Goal: Information Seeking & Learning: Learn about a topic

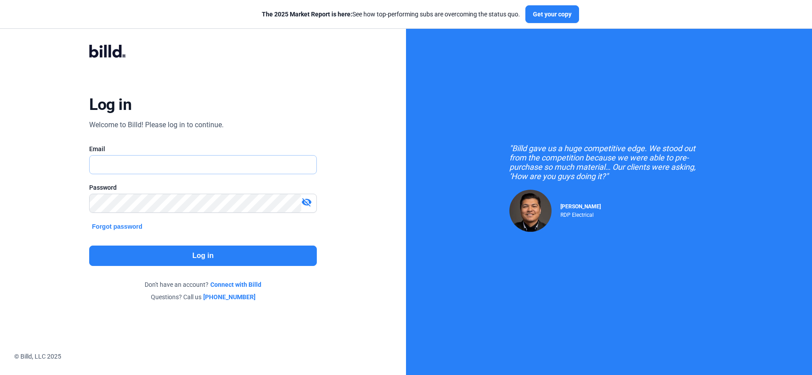
type input "[PERSON_NAME][EMAIL_ADDRESS][DOMAIN_NAME]"
click at [194, 252] on button "Log in" at bounding box center [202, 256] width 227 height 20
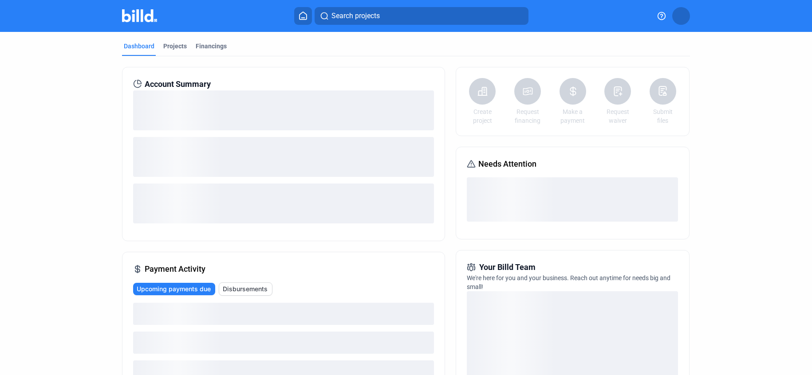
click at [174, 39] on mat-tab-group "Dashboard Projects Financings Account Summary Payment Activity Upcoming payment…" at bounding box center [406, 309] width 568 height 554
click at [173, 45] on div "Projects" at bounding box center [175, 46] width 24 height 9
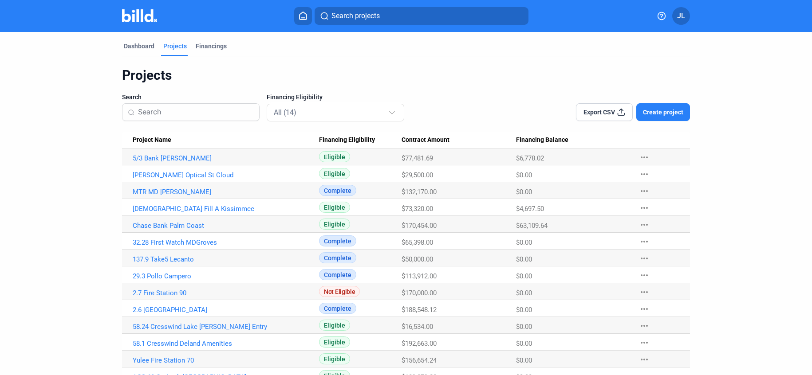
click at [162, 196] on Name "MTR MD [PERSON_NAME]" at bounding box center [220, 190] width 197 height 17
click at [165, 190] on link "MTR MD [PERSON_NAME]" at bounding box center [226, 192] width 186 height 8
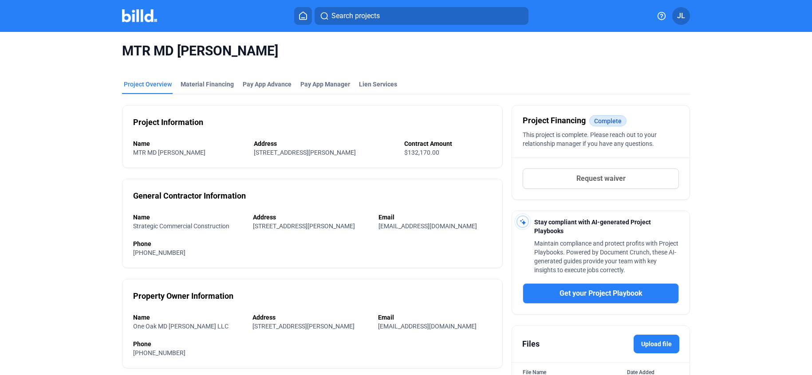
click at [220, 70] on mat-tab-group "Project Overview Material Financing Pay App Advance Pay App Manager Lien Servic…" at bounding box center [406, 242] width 568 height 345
click at [211, 88] on div "Material Financing" at bounding box center [207, 84] width 53 height 9
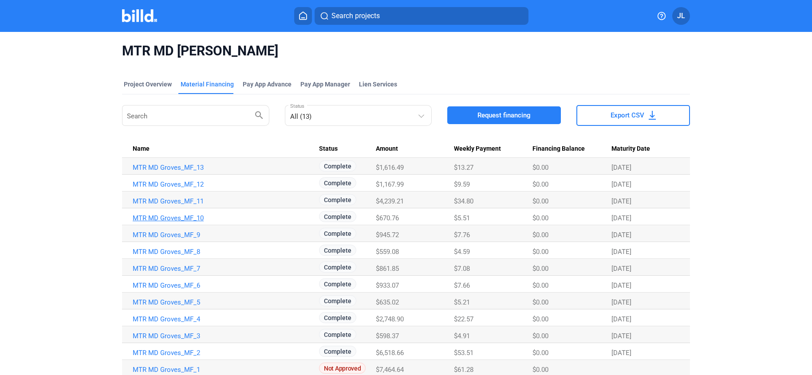
scroll to position [35, 0]
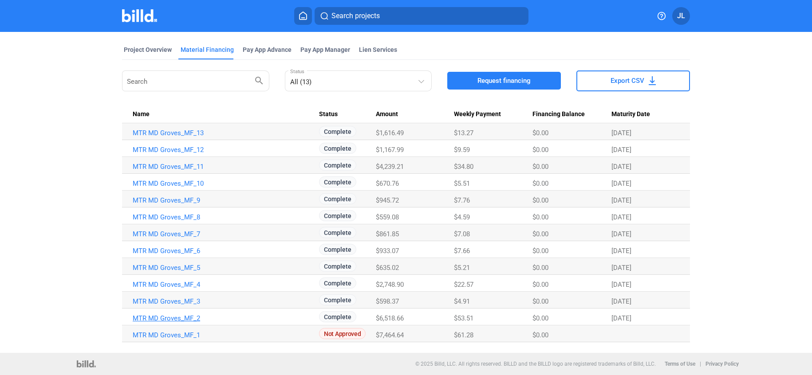
click at [177, 319] on link "MTR MD Groves_MF_2" at bounding box center [226, 319] width 186 height 8
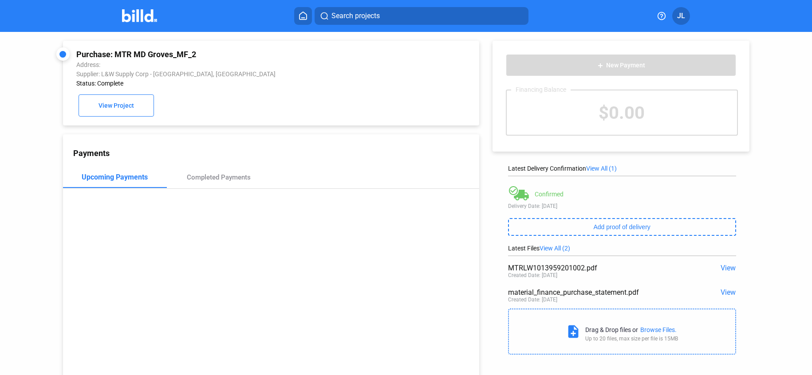
click at [723, 268] on span "View" at bounding box center [728, 268] width 15 height 8
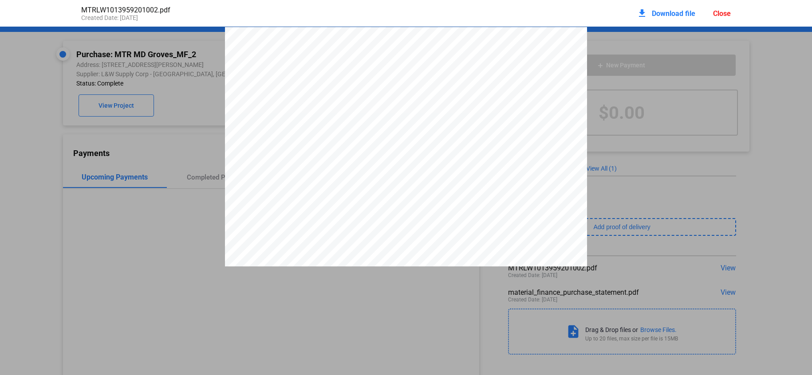
scroll to position [4, 0]
click at [715, 14] on div "Close" at bounding box center [722, 13] width 18 height 8
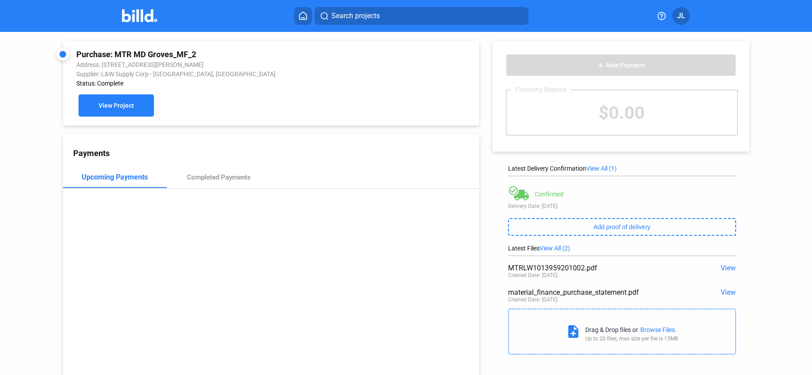
click at [103, 103] on span "View Project" at bounding box center [116, 106] width 35 height 7
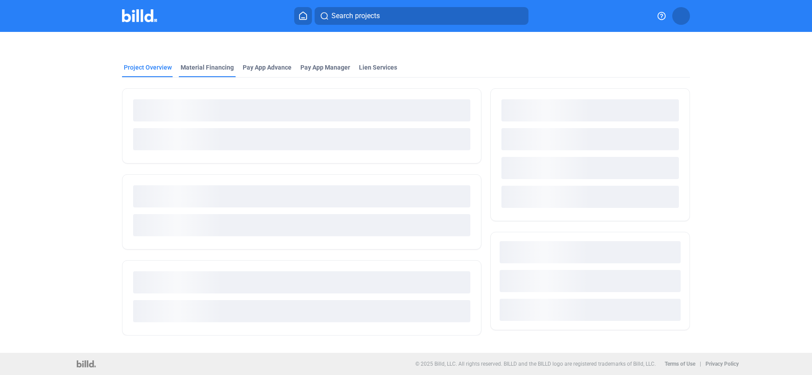
click at [214, 67] on div "Material Financing" at bounding box center [207, 67] width 53 height 9
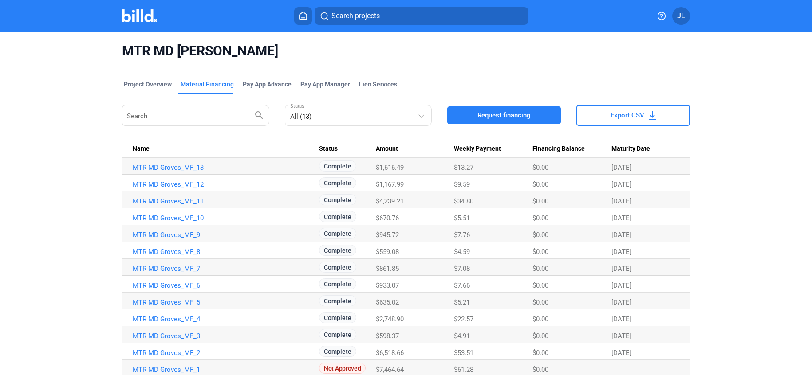
scroll to position [35, 0]
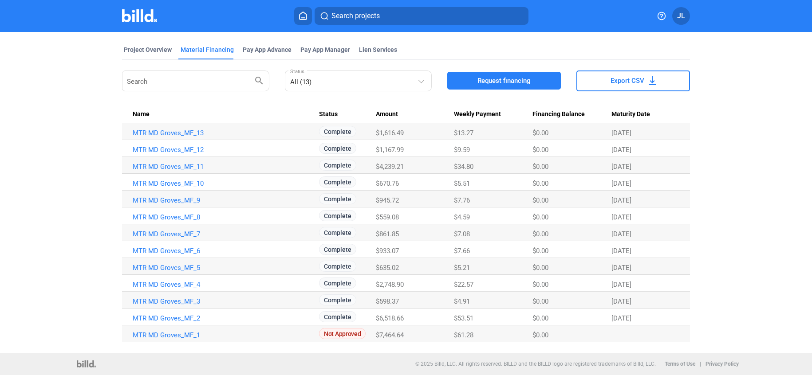
click at [168, 302] on link "MTR MD Groves_MF_3" at bounding box center [226, 302] width 186 height 8
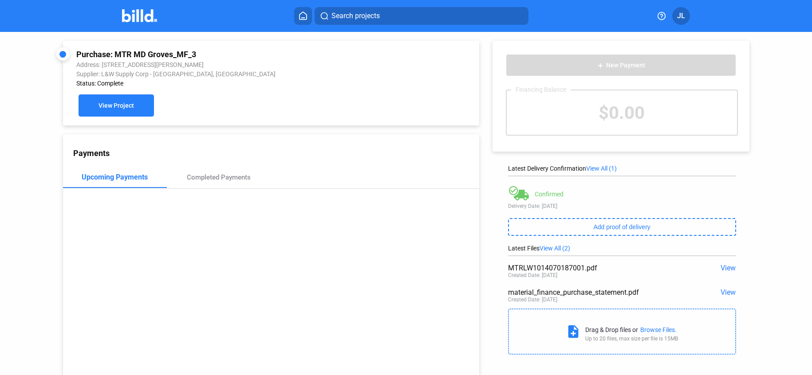
click at [129, 111] on button "View Project" at bounding box center [116, 106] width 75 height 22
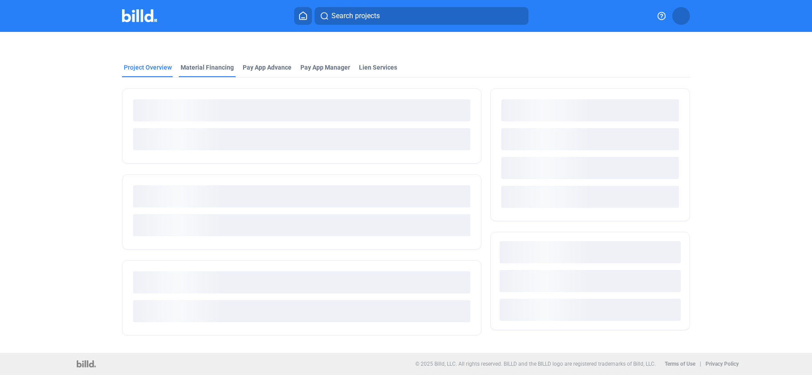
click at [202, 71] on div "Material Financing" at bounding box center [207, 67] width 53 height 9
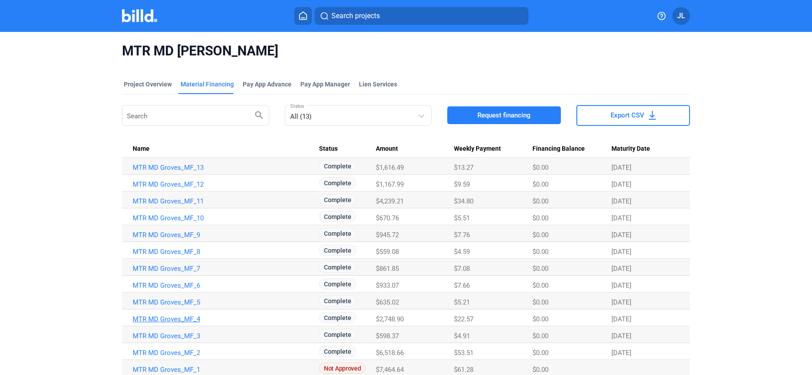
click at [182, 319] on link "MTR MD Groves_MF_4" at bounding box center [226, 319] width 186 height 8
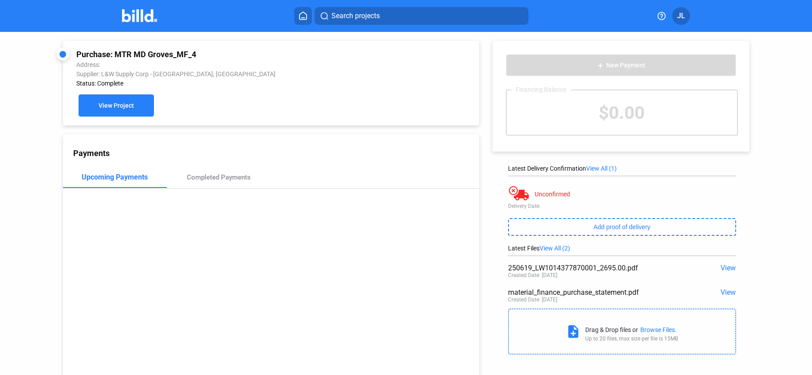
click at [107, 97] on button "View Project" at bounding box center [116, 106] width 75 height 22
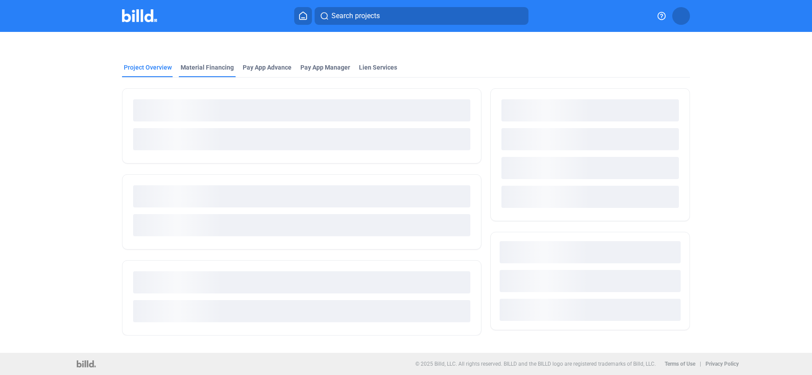
click at [201, 69] on div "Material Financing" at bounding box center [207, 67] width 53 height 9
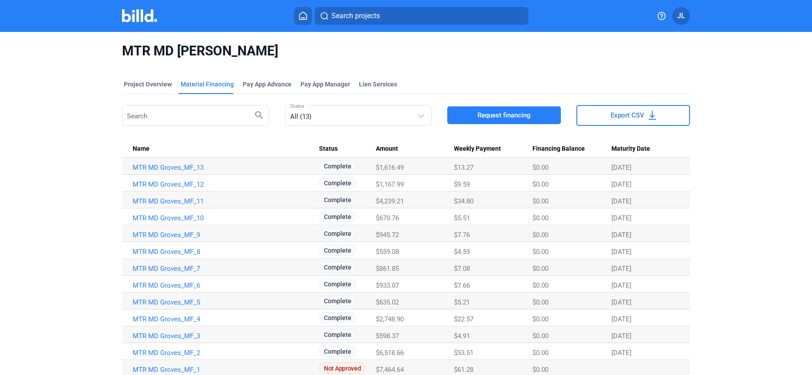
drag, startPoint x: 164, startPoint y: 301, endPoint x: 178, endPoint y: 300, distance: 14.3
click at [164, 301] on link "MTR MD Groves_MF_5" at bounding box center [226, 303] width 186 height 8
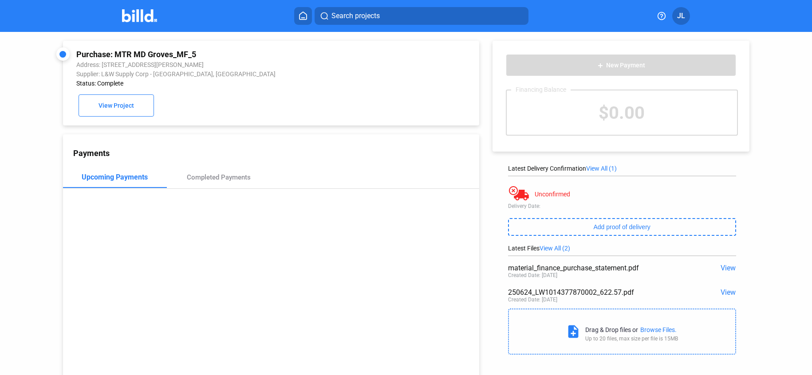
click at [726, 292] on span "View" at bounding box center [728, 292] width 15 height 8
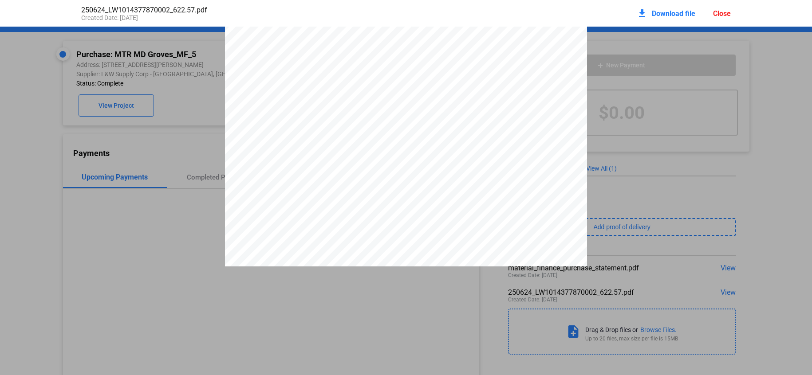
scroll to position [237, 0]
click at [716, 14] on div "Close" at bounding box center [722, 13] width 18 height 8
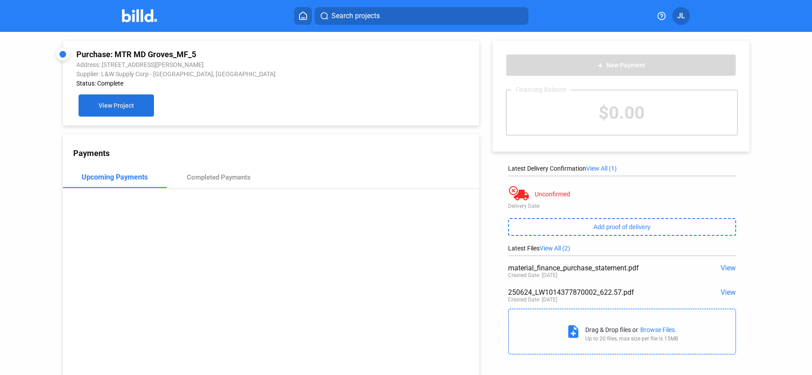
click at [114, 105] on span "View Project" at bounding box center [116, 106] width 35 height 7
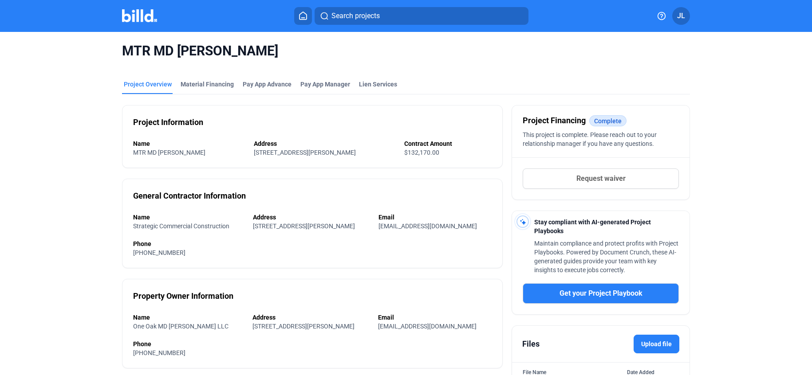
click at [207, 68] on div "MTR MD [PERSON_NAME]" at bounding box center [406, 51] width 568 height 38
click at [206, 79] on mat-tab-group "Project Overview Material Financing Pay App Advance Pay App Manager Lien Servic…" at bounding box center [406, 242] width 568 height 345
click at [216, 86] on div "Material Financing" at bounding box center [207, 84] width 53 height 9
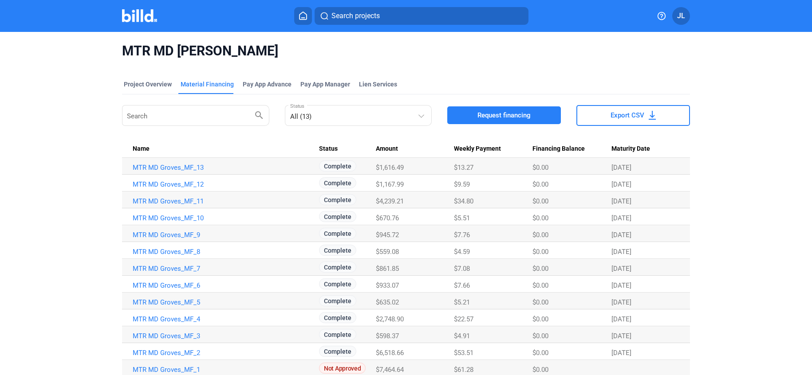
click at [172, 284] on link "MTR MD Groves_MF_6" at bounding box center [226, 286] width 186 height 8
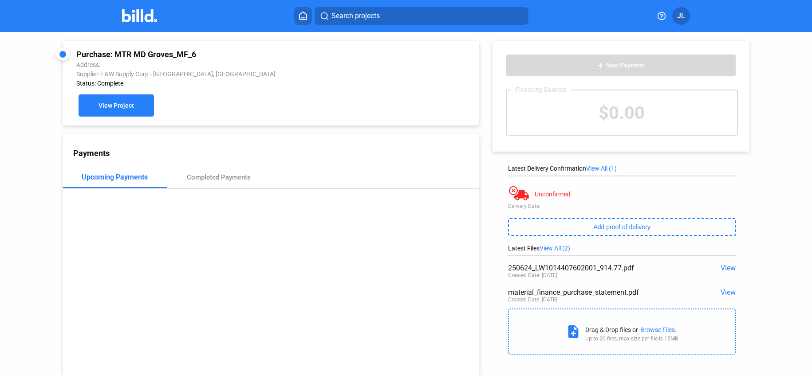
click at [128, 110] on button "View Project" at bounding box center [116, 106] width 75 height 22
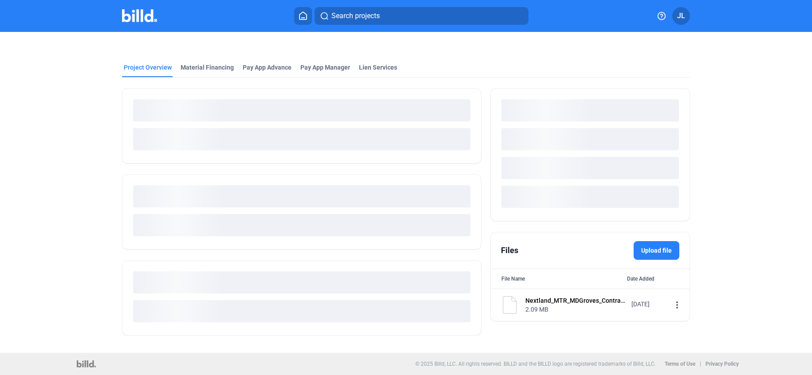
click at [218, 63] on div "Project Overview Material Financing Pay App Advance Pay App Manager Lien Servic…" at bounding box center [406, 189] width 682 height 315
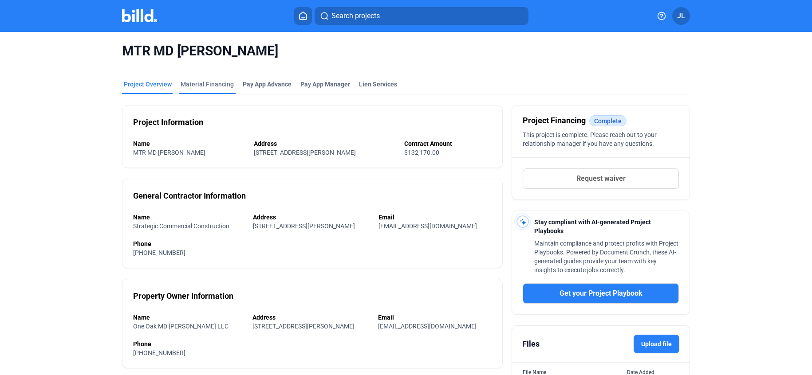
click at [209, 85] on div "Material Financing" at bounding box center [207, 84] width 53 height 9
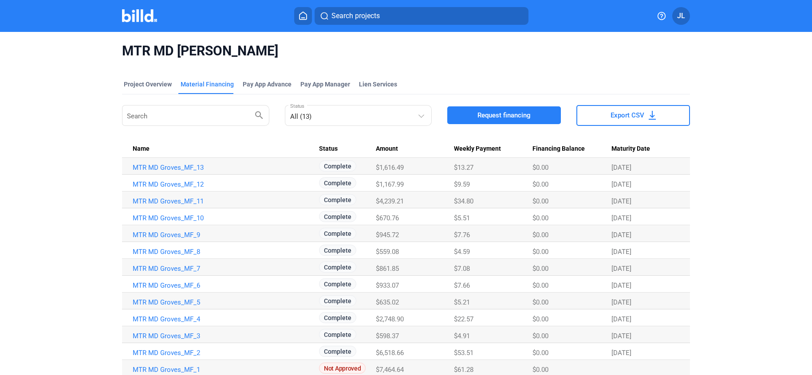
click at [182, 272] on td "MTR MD Groves_MF_7" at bounding box center [220, 267] width 197 height 17
click at [184, 269] on link "MTR MD Groves_MF_7" at bounding box center [226, 269] width 186 height 8
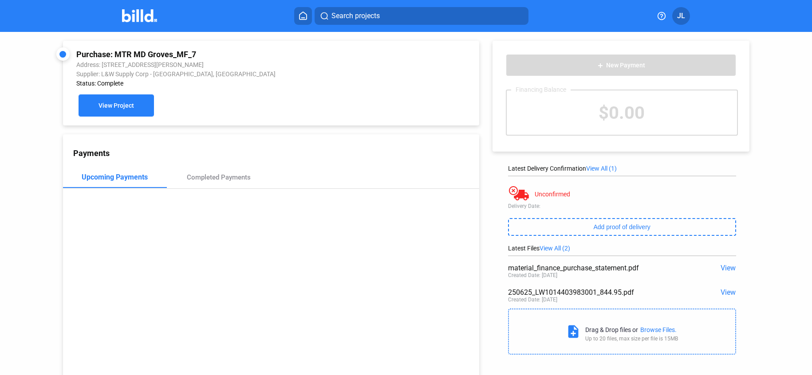
click at [107, 107] on span "View Project" at bounding box center [116, 106] width 35 height 7
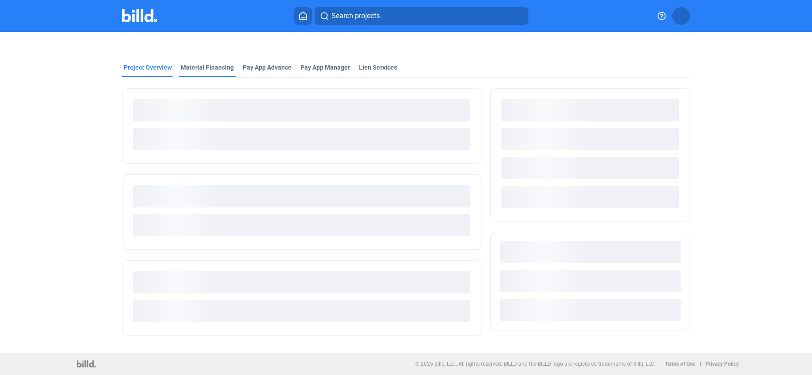
click at [200, 71] on div "Material Financing" at bounding box center [207, 67] width 53 height 9
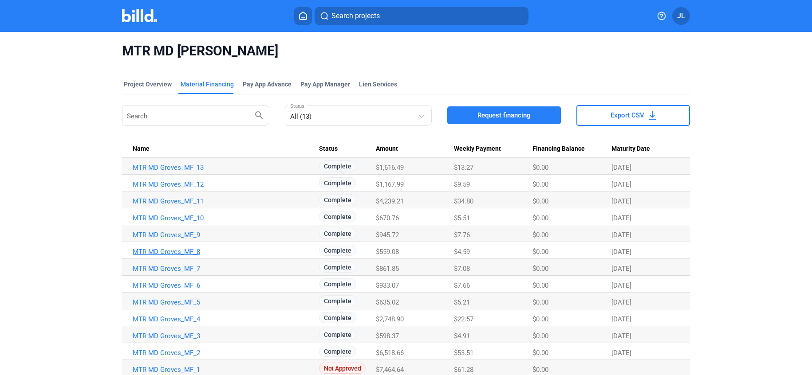
click at [178, 253] on link "MTR MD Groves_MF_8" at bounding box center [226, 252] width 186 height 8
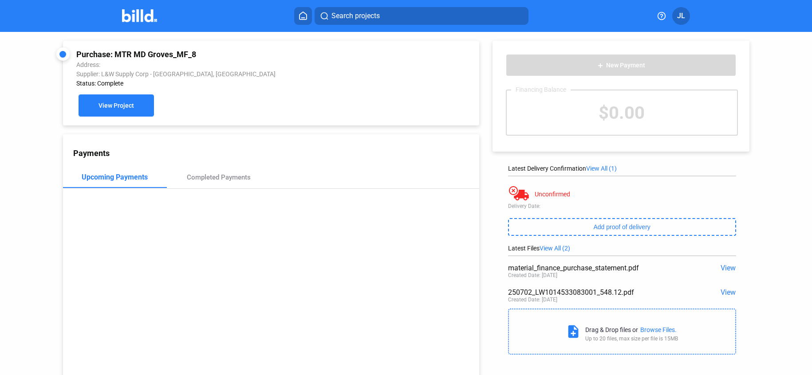
click at [130, 104] on span "View Project" at bounding box center [116, 106] width 35 height 7
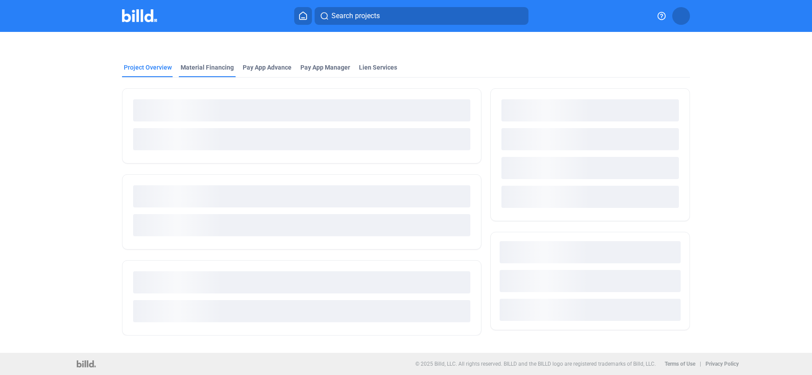
click at [202, 69] on div "Material Financing" at bounding box center [207, 67] width 53 height 9
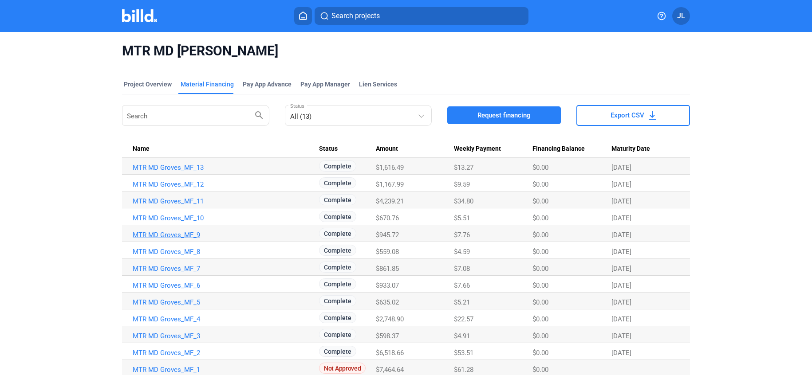
click at [174, 237] on link "MTR MD Groves_MF_9" at bounding box center [226, 235] width 186 height 8
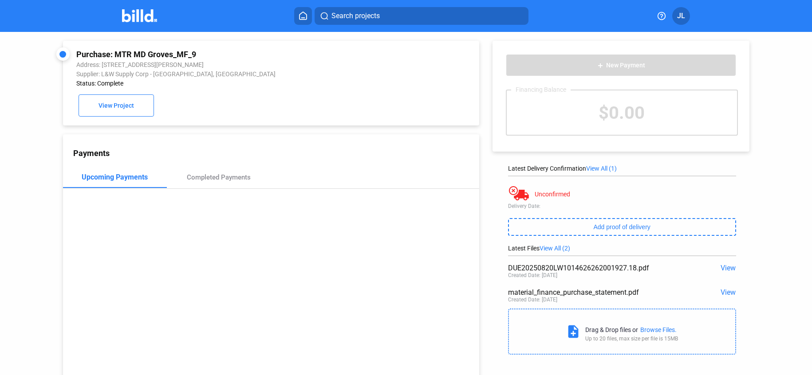
click at [724, 268] on span "View" at bounding box center [728, 268] width 15 height 8
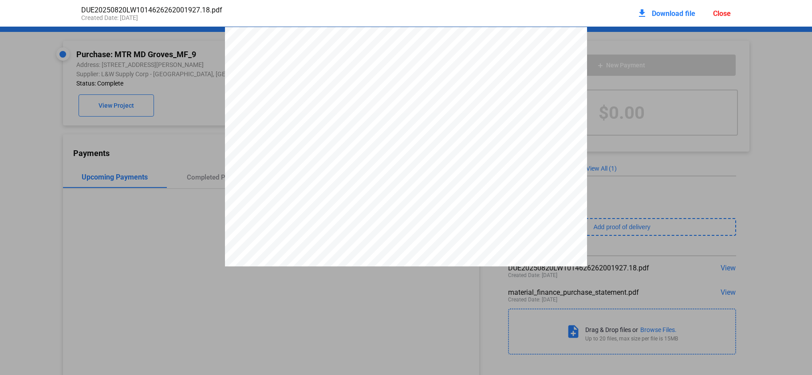
scroll to position [4, 0]
click at [723, 7] on div "download Download file Close" at bounding box center [684, 14] width 94 height 20
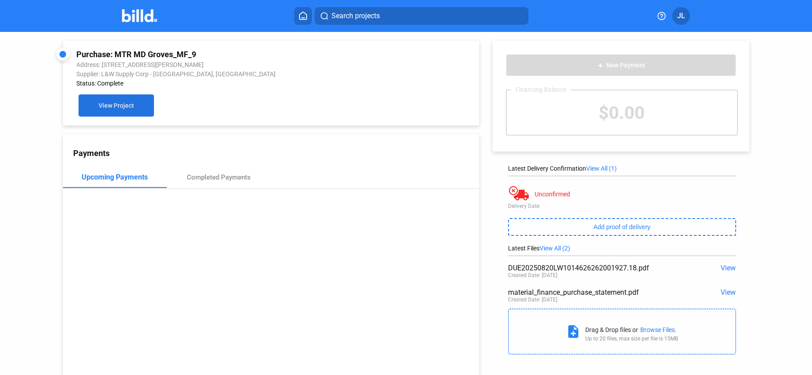
click at [95, 104] on button "View Project" at bounding box center [116, 106] width 75 height 22
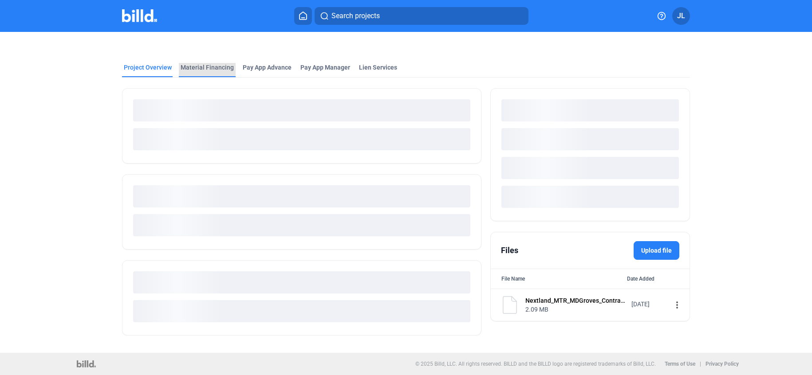
click at [209, 69] on div "Material Financing" at bounding box center [207, 67] width 53 height 9
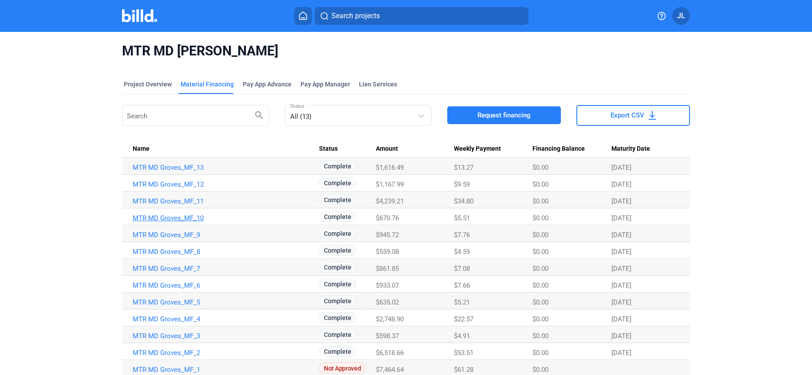
click at [173, 219] on link "MTR MD Groves_MF_10" at bounding box center [226, 218] width 186 height 8
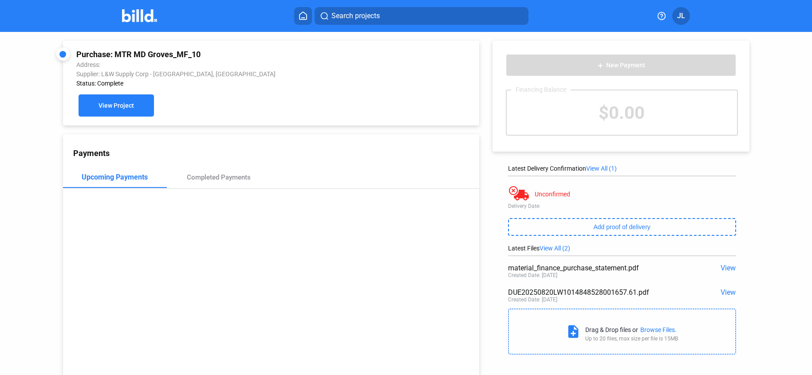
click at [116, 113] on button "View Project" at bounding box center [116, 106] width 75 height 22
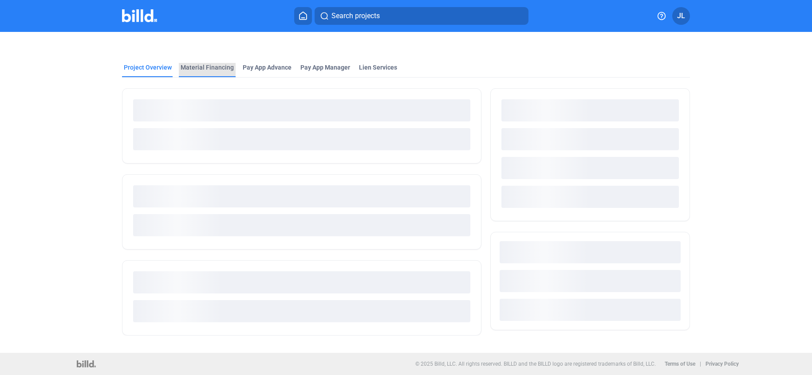
click at [209, 68] on div "Material Financing" at bounding box center [207, 67] width 53 height 9
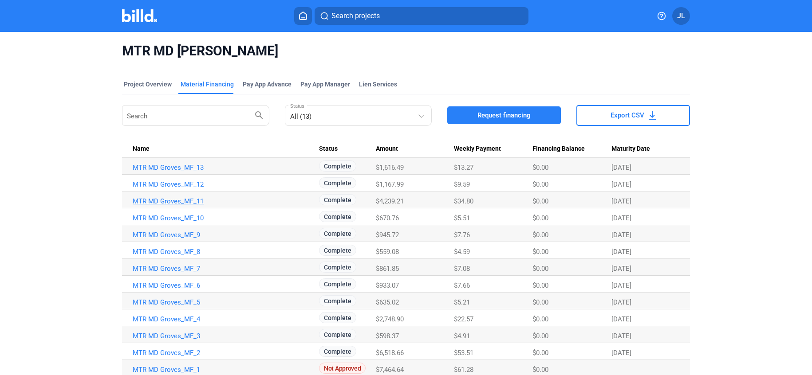
click at [167, 198] on link "MTR MD Groves_MF_11" at bounding box center [226, 201] width 186 height 8
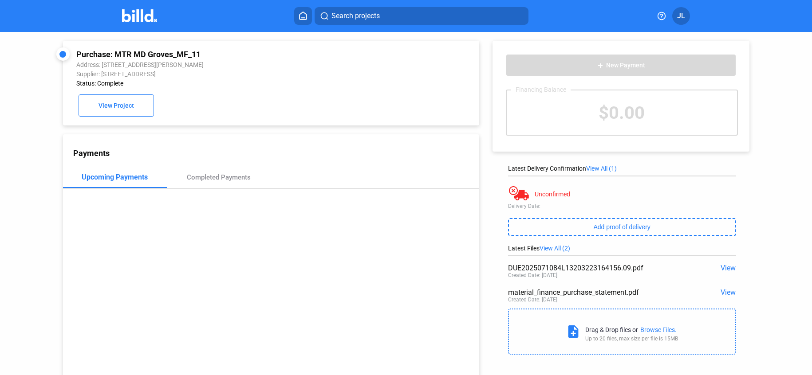
click at [724, 267] on span "View" at bounding box center [728, 268] width 15 height 8
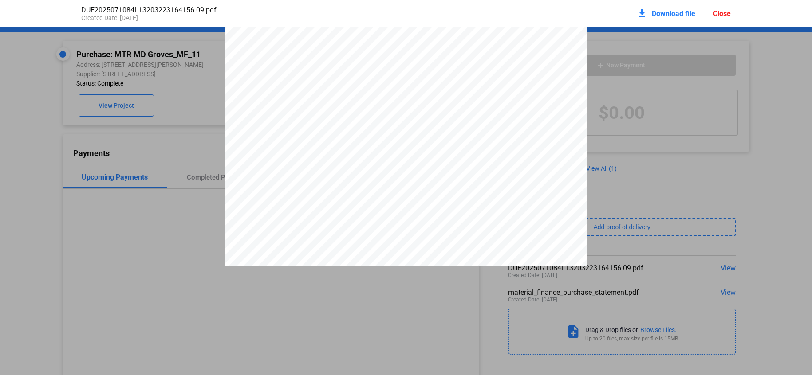
scroll to position [68, 0]
click at [725, 14] on div "Close" at bounding box center [722, 13] width 18 height 8
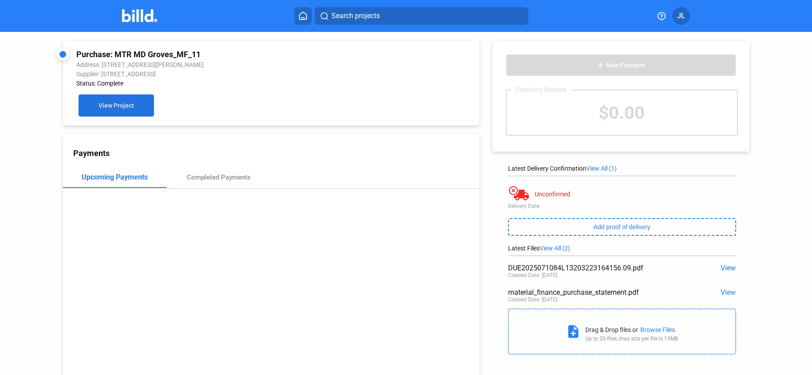
click at [110, 103] on span "View Project" at bounding box center [116, 106] width 35 height 7
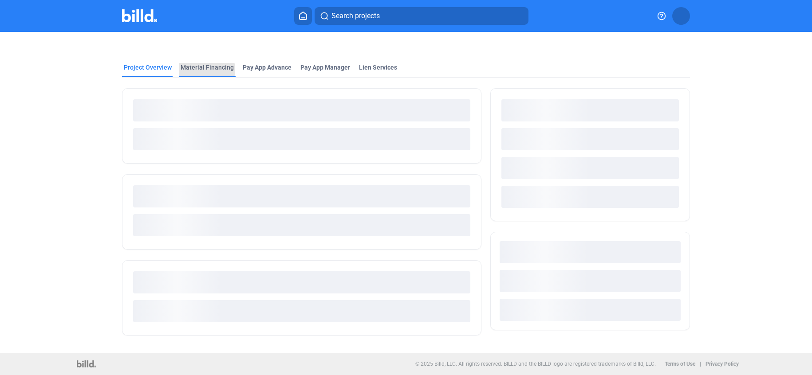
click at [198, 70] on div "Material Financing" at bounding box center [207, 67] width 53 height 9
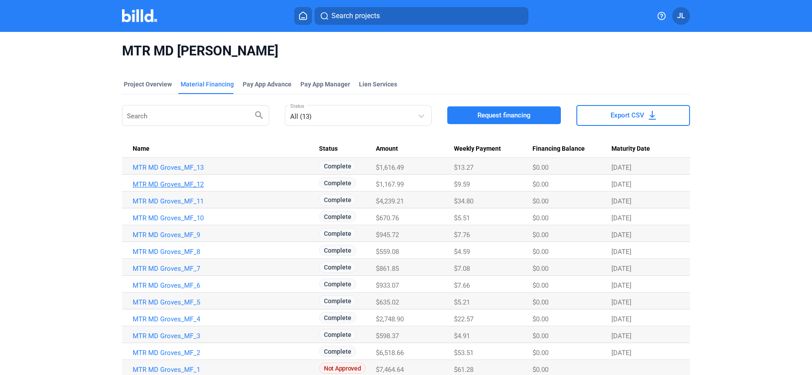
click at [183, 185] on link "MTR MD Groves_MF_12" at bounding box center [226, 185] width 186 height 8
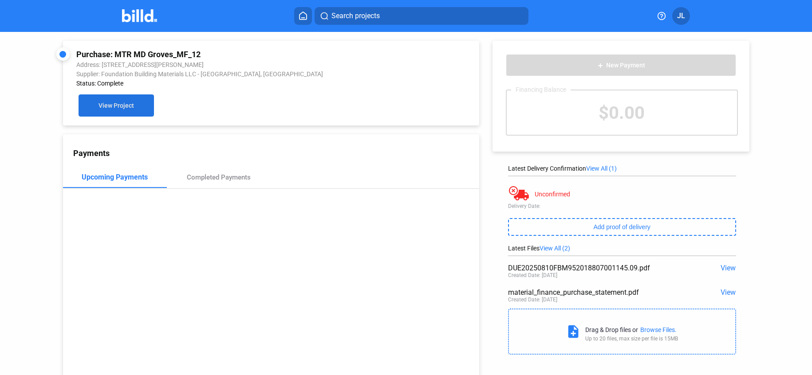
click at [110, 103] on span "View Project" at bounding box center [116, 106] width 35 height 7
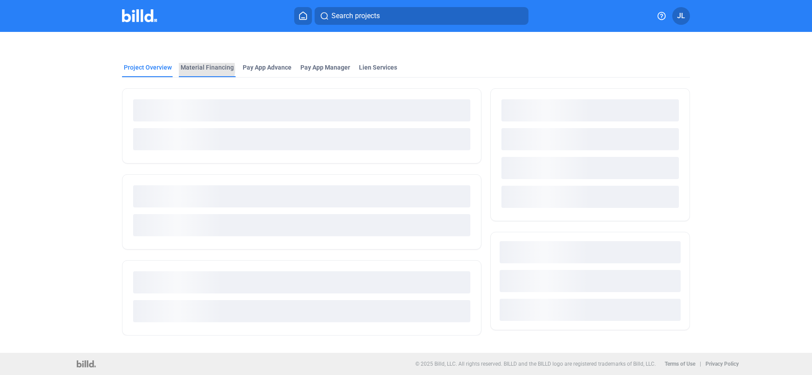
click at [202, 69] on div "Material Financing" at bounding box center [207, 67] width 53 height 9
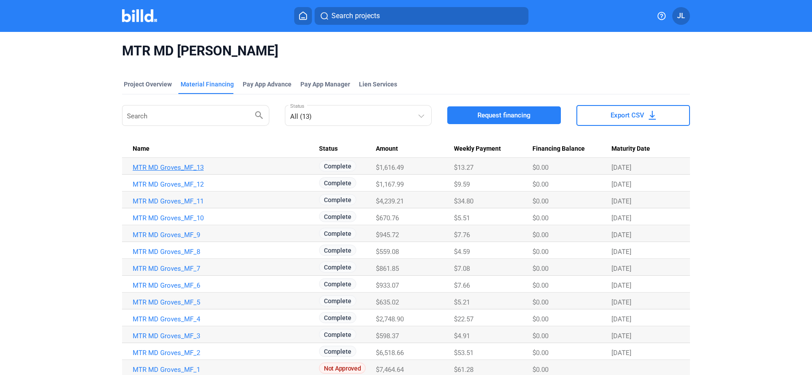
click at [180, 167] on link "MTR MD Groves_MF_13" at bounding box center [226, 168] width 186 height 8
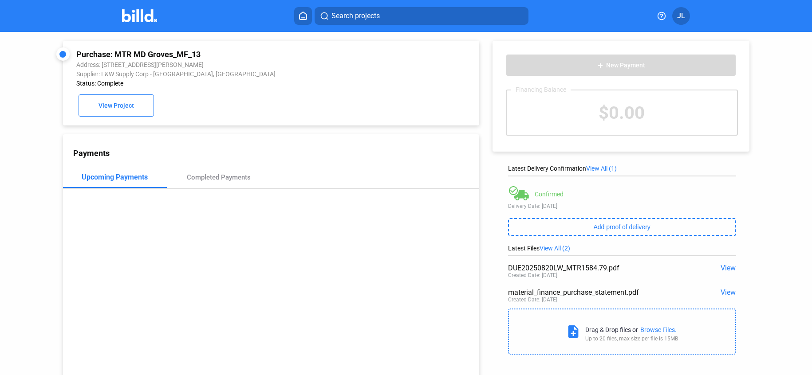
click at [125, 24] on div "Search projects JL" at bounding box center [406, 16] width 688 height 18
click at [138, 20] on img at bounding box center [139, 15] width 35 height 13
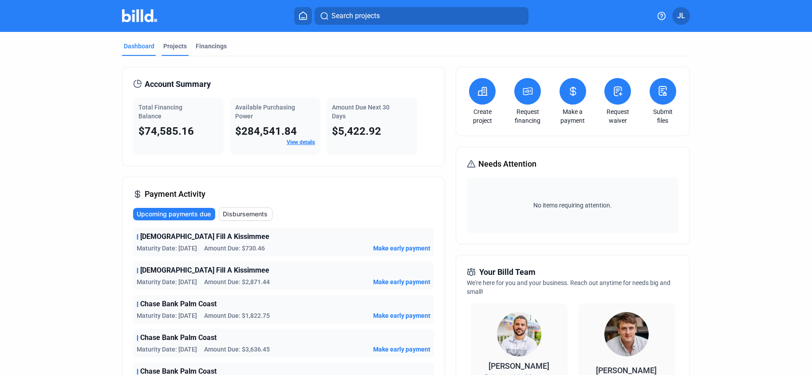
click at [170, 49] on div "Projects" at bounding box center [175, 46] width 24 height 9
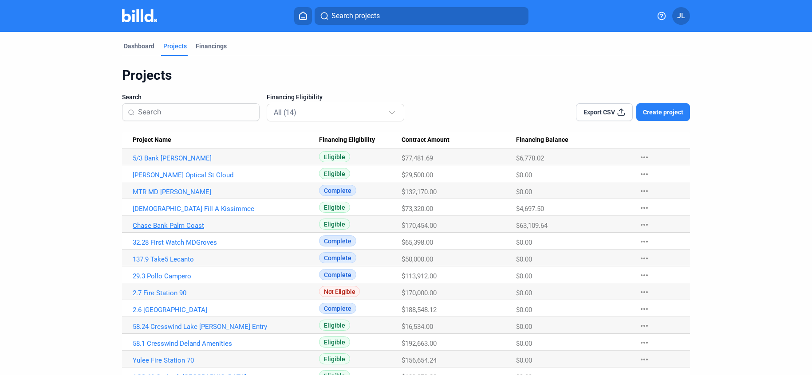
click at [157, 225] on link "Chase Bank Palm Coast" at bounding box center [226, 226] width 186 height 8
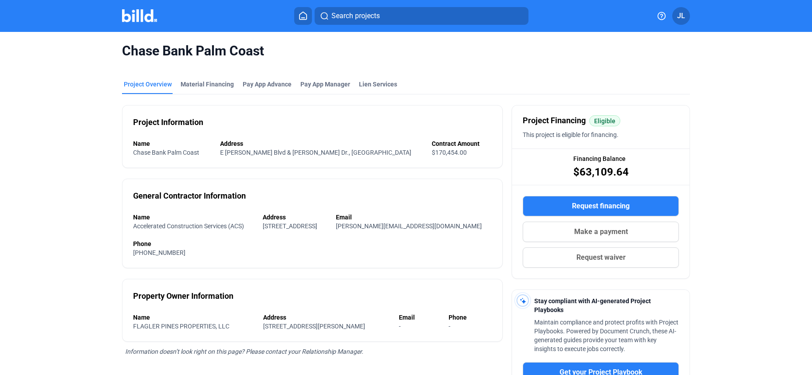
click at [209, 68] on div "Chase Bank Palm Coast" at bounding box center [406, 51] width 568 height 38
click at [204, 86] on div "Material Financing" at bounding box center [207, 84] width 53 height 9
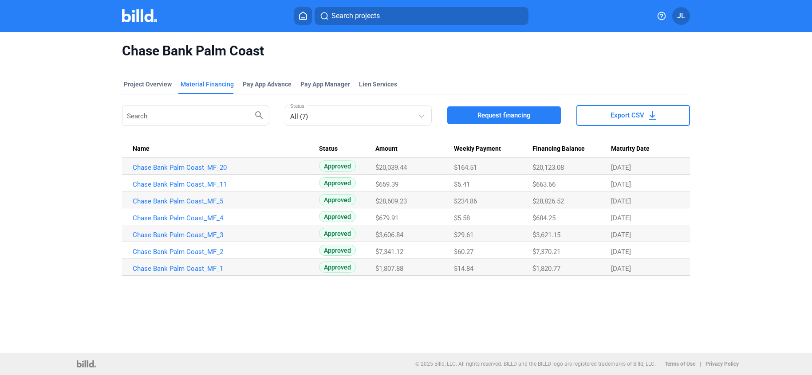
drag, startPoint x: 184, startPoint y: 269, endPoint x: 191, endPoint y: 268, distance: 6.7
click at [184, 269] on link "Chase Bank Palm Coast_MF_1" at bounding box center [226, 269] width 186 height 8
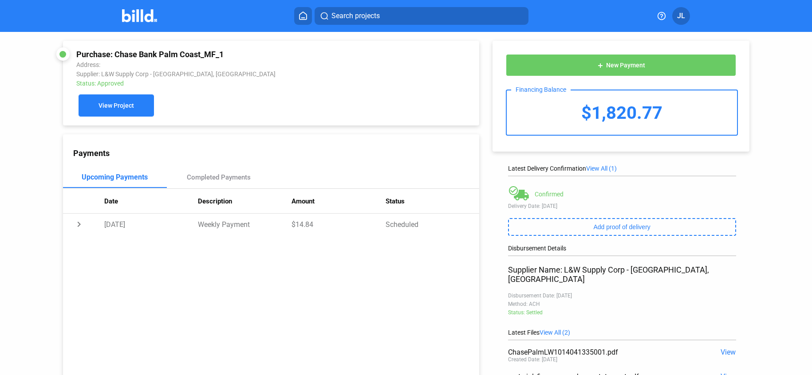
click at [100, 108] on span "View Project" at bounding box center [116, 106] width 35 height 7
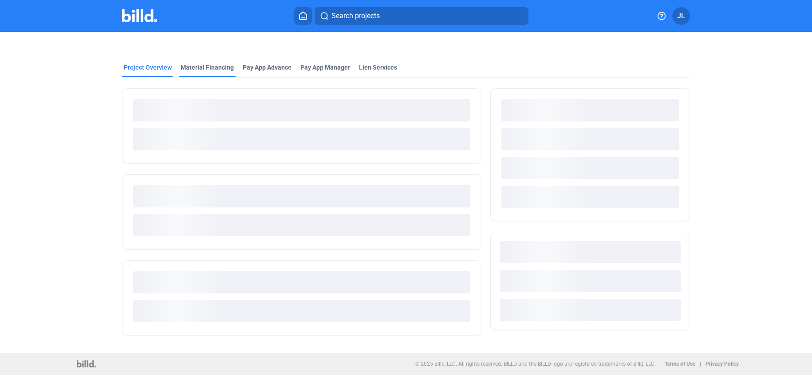
drag, startPoint x: 197, startPoint y: 63, endPoint x: 212, endPoint y: 75, distance: 18.9
click at [197, 63] on div "Material Financing" at bounding box center [207, 67] width 53 height 9
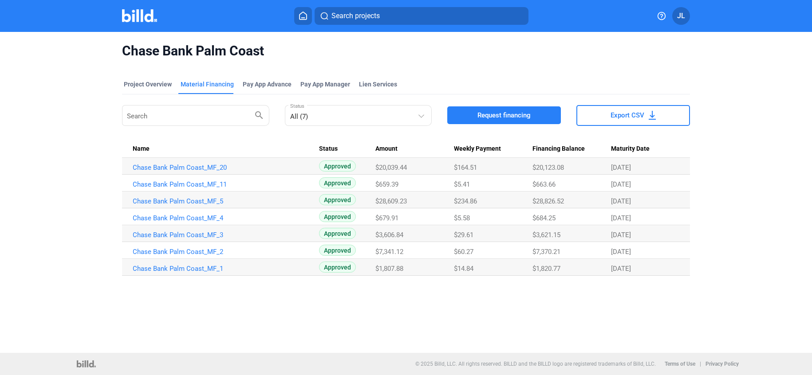
click at [149, 249] on link "Chase Bank Palm Coast_MF_2" at bounding box center [226, 252] width 186 height 8
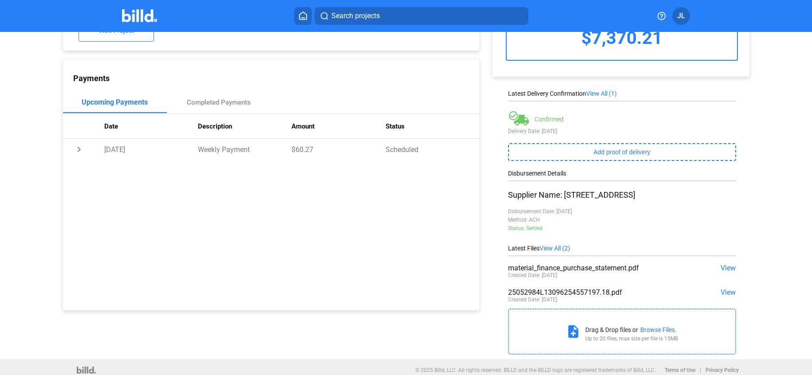
scroll to position [81, 0]
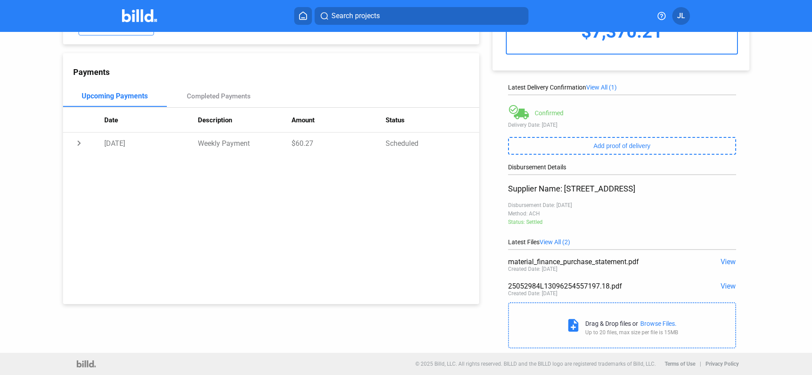
click at [721, 286] on span "View" at bounding box center [728, 286] width 15 height 8
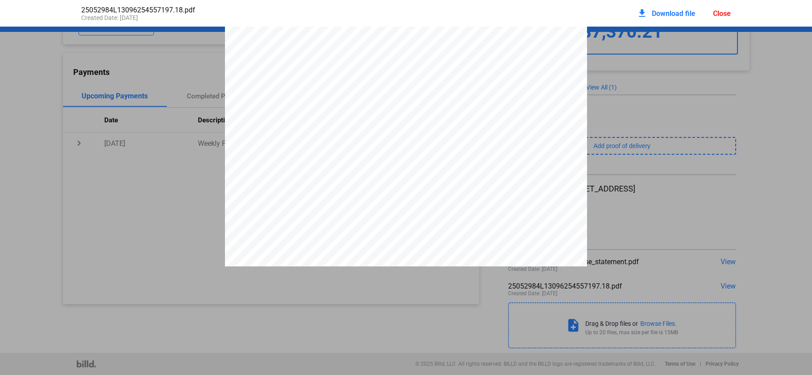
scroll to position [66, 0]
click at [718, 17] on div "Close" at bounding box center [722, 13] width 18 height 8
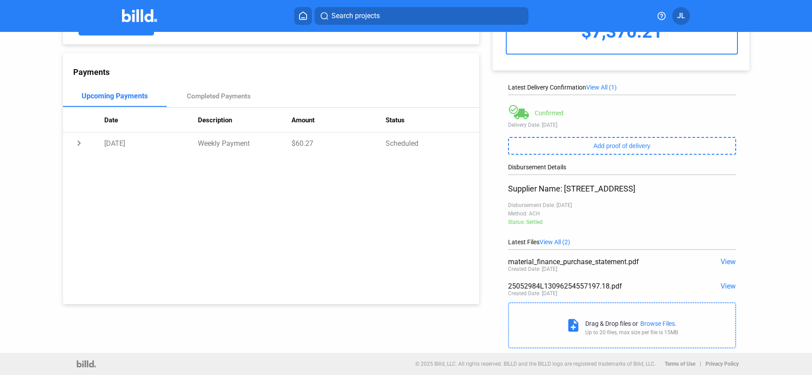
scroll to position [0, 0]
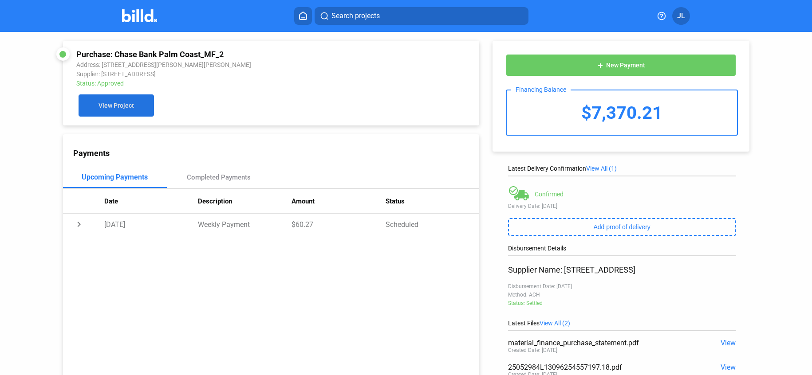
click at [134, 106] on button "View Project" at bounding box center [116, 106] width 75 height 22
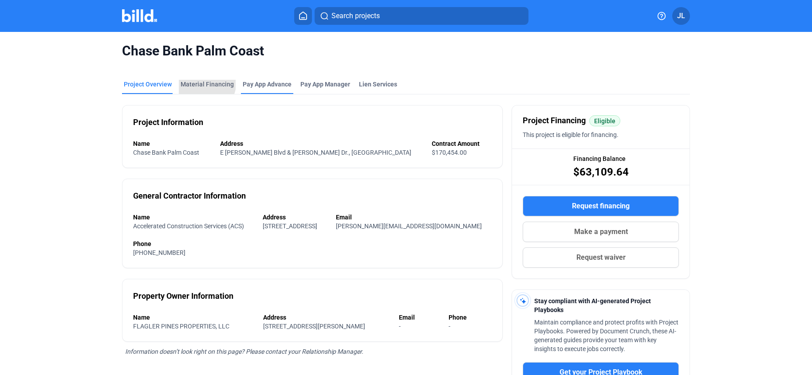
drag, startPoint x: 195, startPoint y: 81, endPoint x: 241, endPoint y: 89, distance: 46.8
click at [195, 81] on div "Material Financing" at bounding box center [207, 84] width 53 height 9
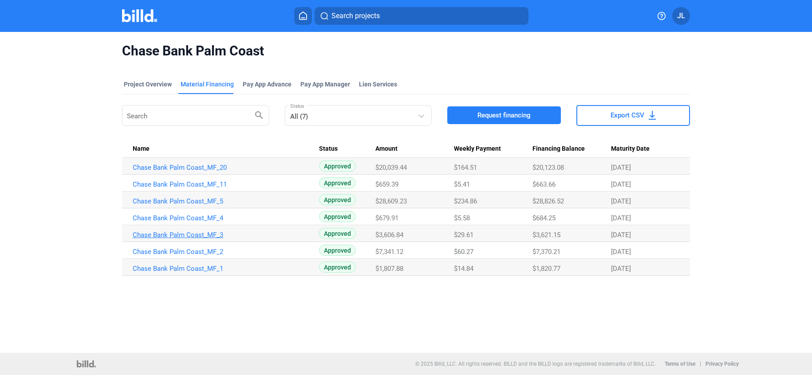
click at [194, 235] on link "Chase Bank Palm Coast_MF_3" at bounding box center [226, 235] width 186 height 8
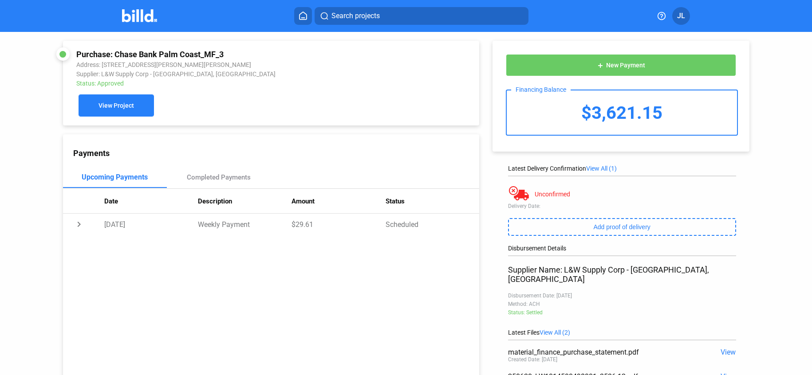
click at [117, 99] on button "View Project" at bounding box center [116, 106] width 75 height 22
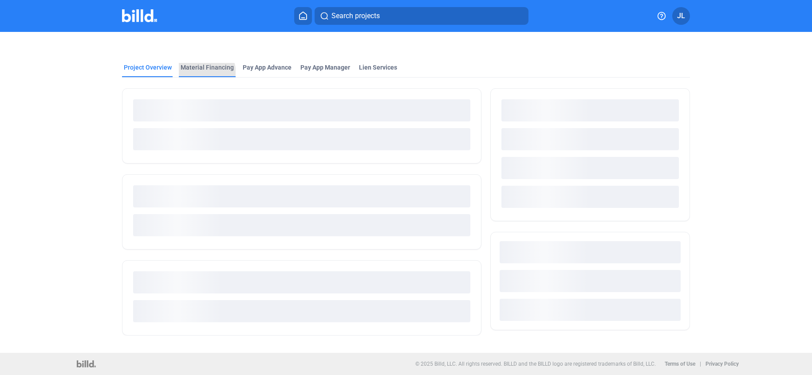
click at [201, 73] on div "Material Financing" at bounding box center [207, 70] width 57 height 14
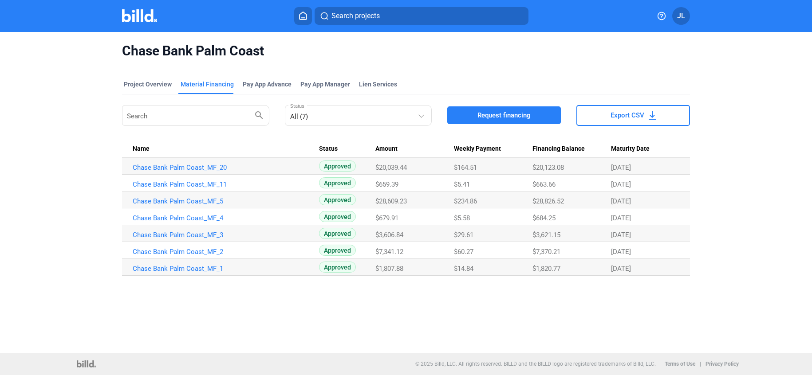
click at [186, 219] on link "Chase Bank Palm Coast_MF_4" at bounding box center [226, 218] width 186 height 8
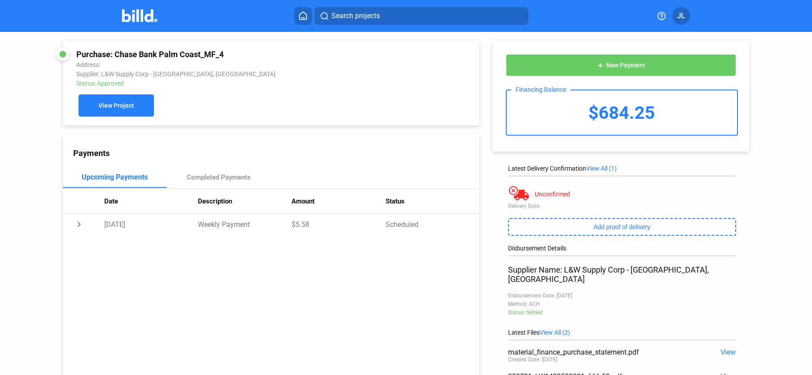
click at [102, 101] on button "View Project" at bounding box center [116, 106] width 75 height 22
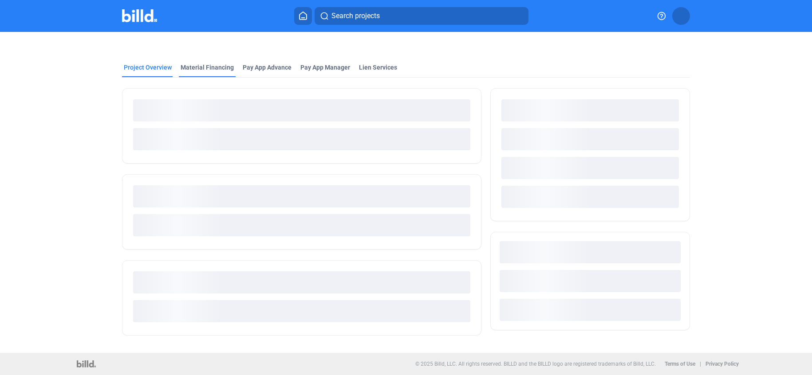
click at [210, 71] on div "Material Financing" at bounding box center [207, 67] width 53 height 9
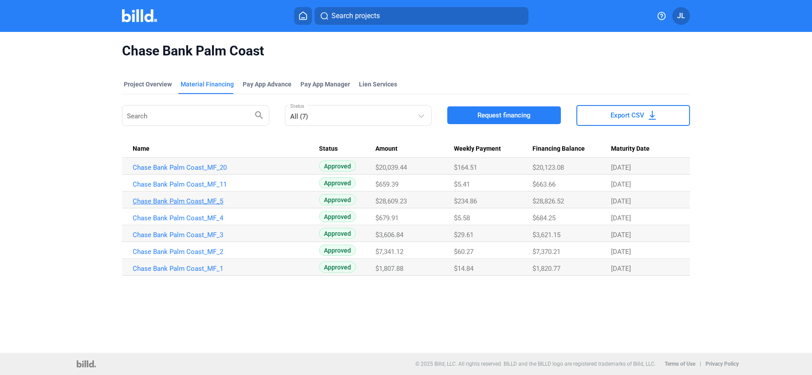
click at [170, 204] on link "Chase Bank Palm Coast_MF_5" at bounding box center [226, 201] width 186 height 8
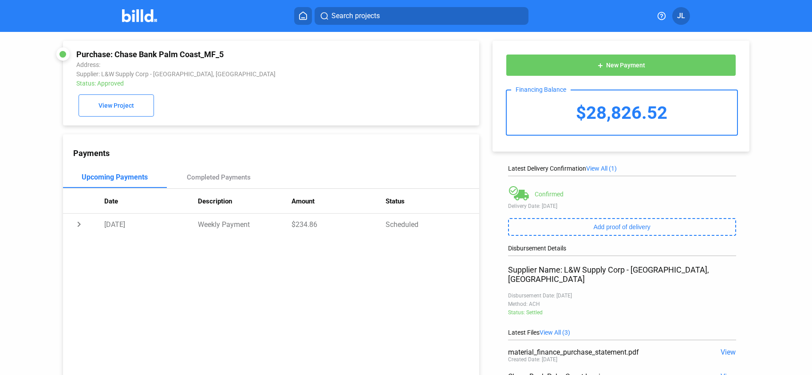
scroll to position [55, 0]
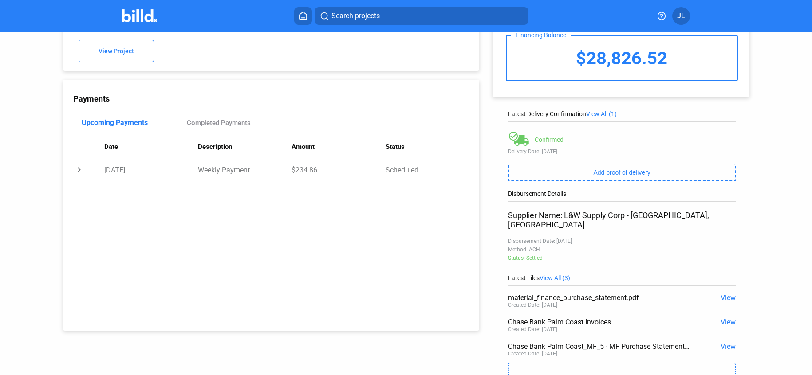
click at [727, 318] on span "View" at bounding box center [728, 322] width 15 height 8
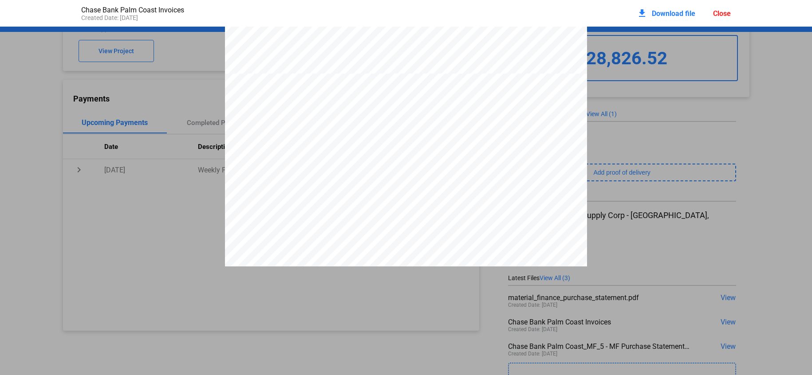
scroll to position [3237, 0]
click at [716, 12] on div "Close" at bounding box center [722, 13] width 18 height 8
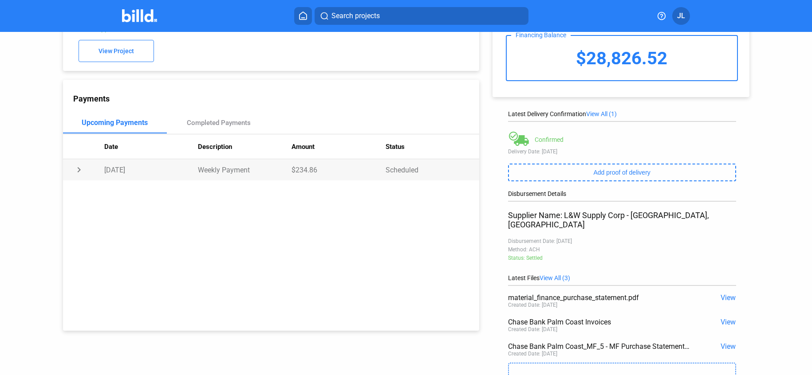
scroll to position [0, 0]
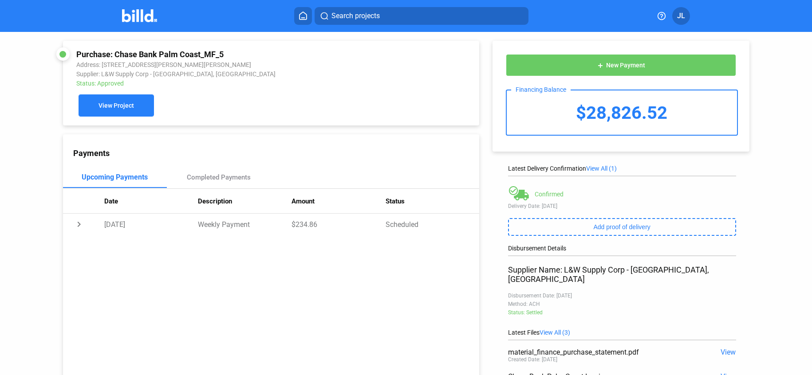
click at [117, 97] on button "View Project" at bounding box center [116, 106] width 75 height 22
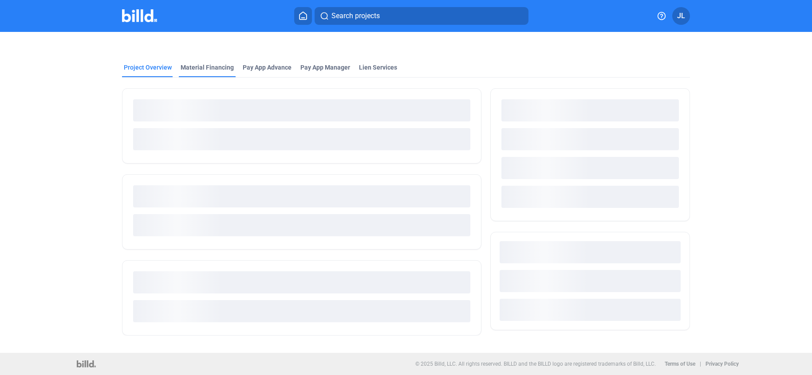
click at [209, 69] on div "Material Financing" at bounding box center [207, 67] width 53 height 9
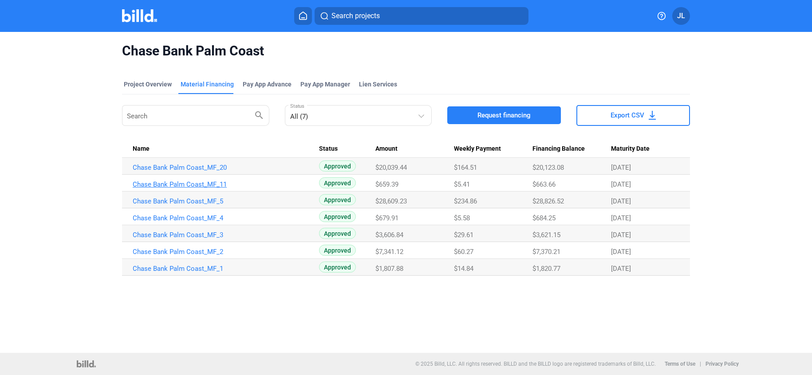
click at [201, 187] on link "Chase Bank Palm Coast_MF_11" at bounding box center [226, 185] width 186 height 8
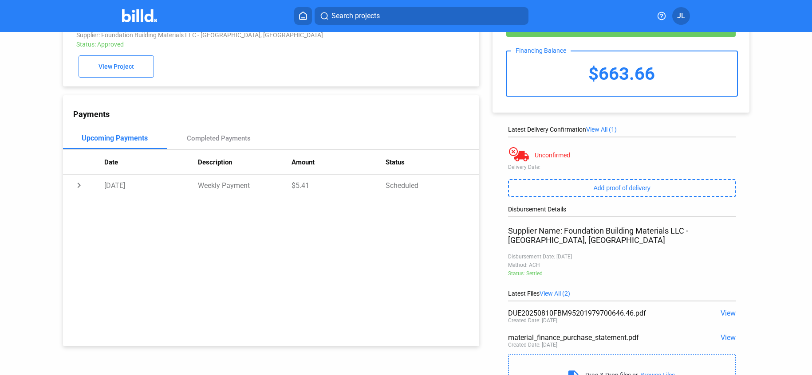
scroll to position [54, 0]
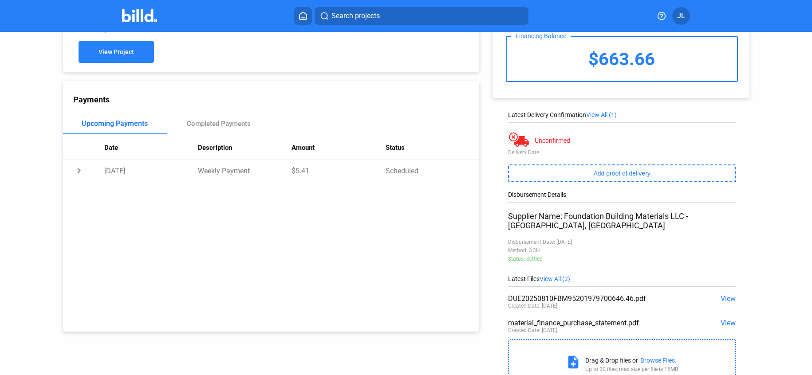
click at [128, 55] on span "View Project" at bounding box center [116, 52] width 35 height 7
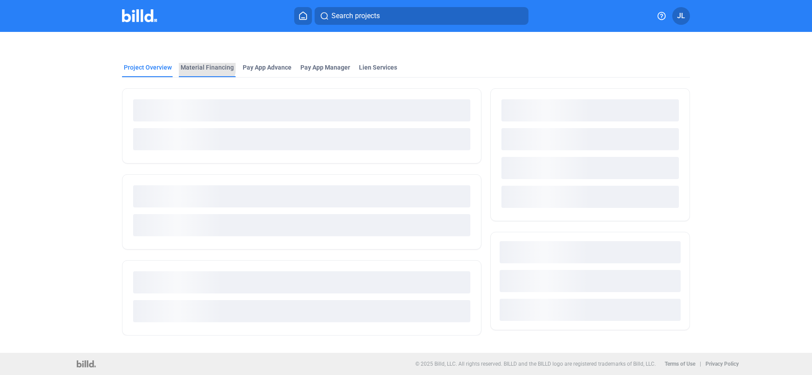
click at [205, 67] on div "Material Financing" at bounding box center [207, 67] width 53 height 9
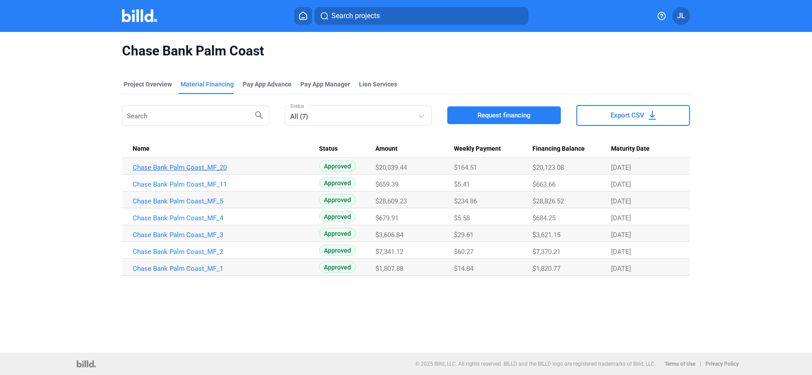
click at [177, 167] on link "Chase Bank Palm Coast_MF_20" at bounding box center [226, 168] width 186 height 8
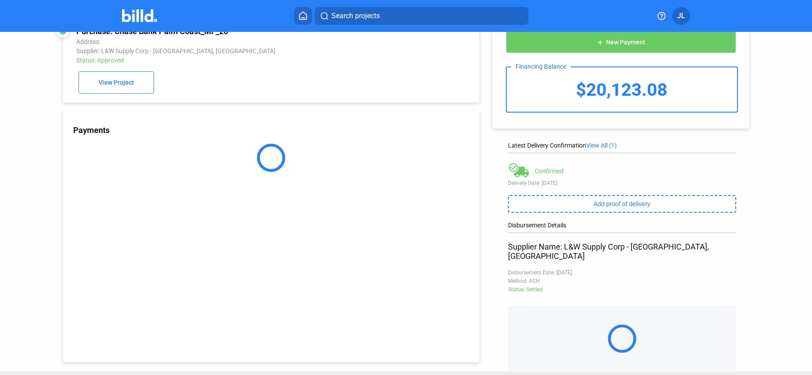
scroll to position [26, 0]
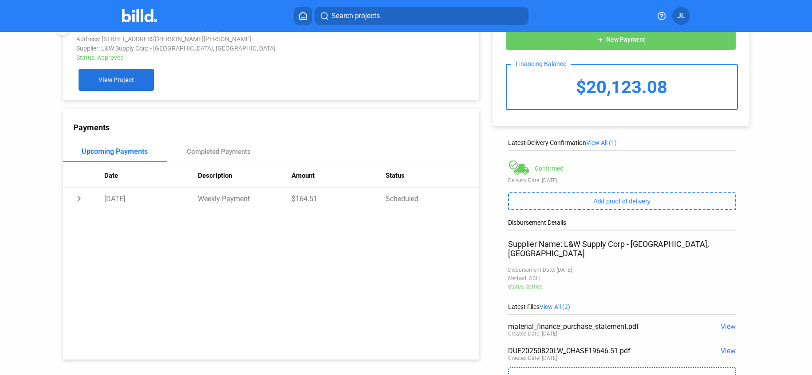
click at [109, 85] on button "View Project" at bounding box center [116, 80] width 75 height 22
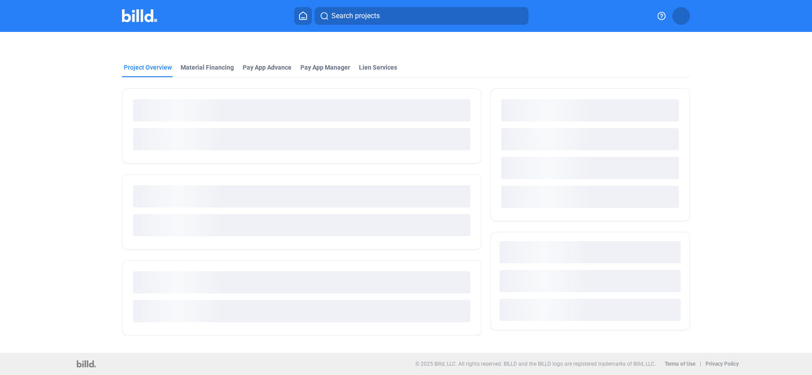
drag, startPoint x: 142, startPoint y: 19, endPoint x: 154, endPoint y: 23, distance: 12.4
click at [142, 19] on img at bounding box center [139, 15] width 35 height 13
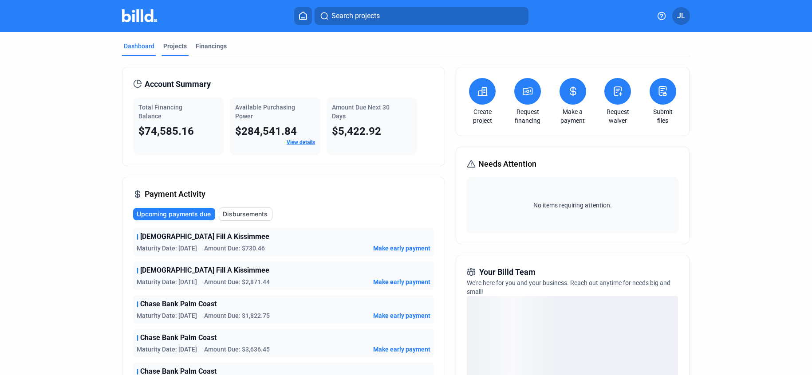
click at [169, 50] on div "Projects" at bounding box center [175, 46] width 24 height 9
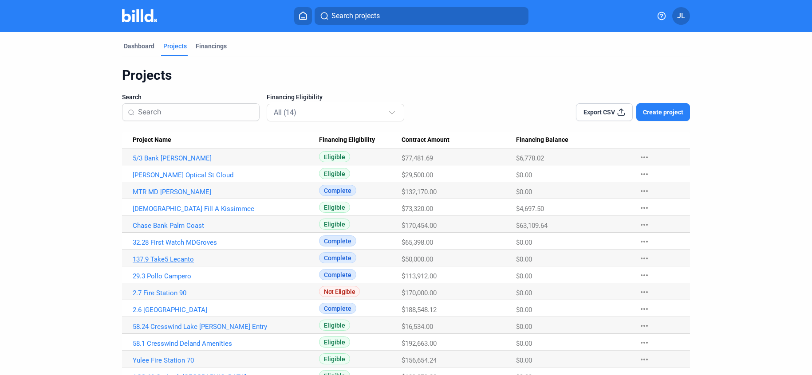
click at [185, 257] on link "137.9 Take5 Lecanto" at bounding box center [226, 260] width 186 height 8
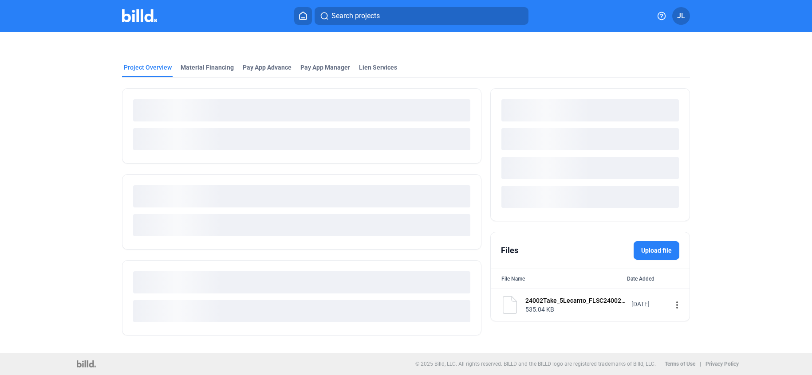
click at [197, 70] on mat-tab-group "Project Overview Material Financing Pay App Advance Pay App Manager Lien Servic…" at bounding box center [406, 194] width 568 height 283
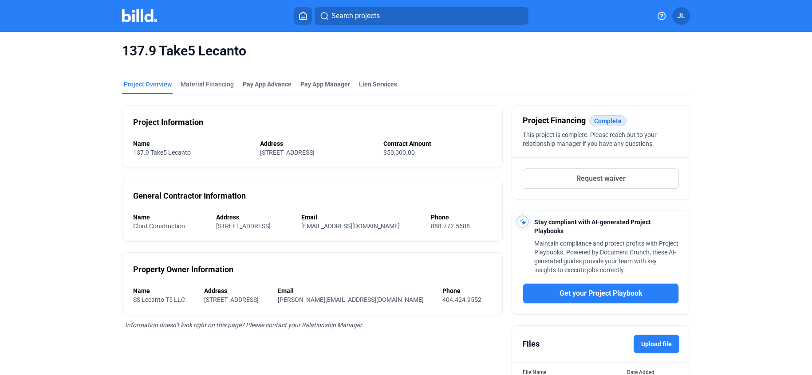
drag, startPoint x: 209, startPoint y: 86, endPoint x: 228, endPoint y: 96, distance: 22.2
click at [209, 86] on div "Material Financing" at bounding box center [207, 84] width 53 height 9
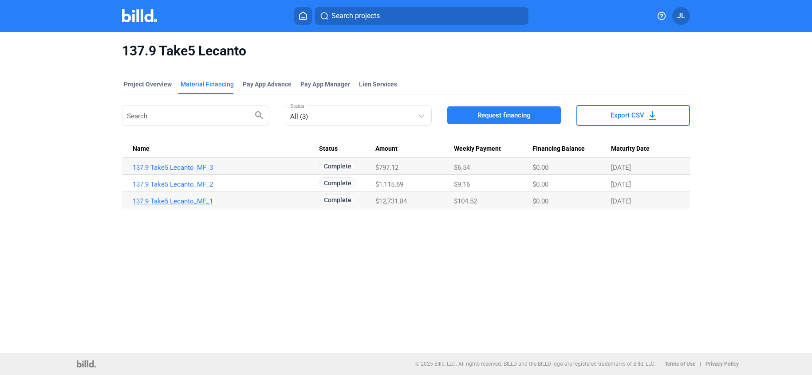
click at [194, 203] on link "137.9 Take5 Lecanto_MF_1" at bounding box center [226, 201] width 186 height 8
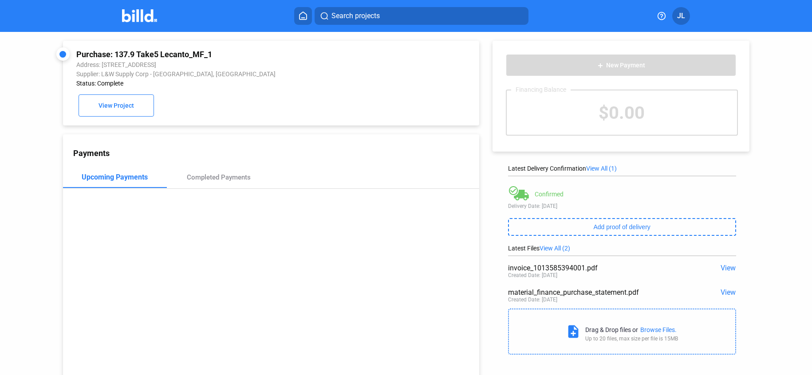
click at [726, 268] on span "View" at bounding box center [728, 268] width 15 height 8
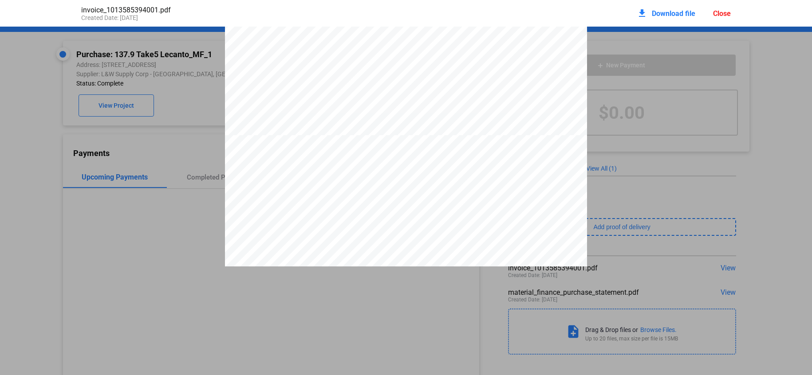
scroll to position [423, 0]
click at [720, 12] on div "Close" at bounding box center [722, 13] width 18 height 8
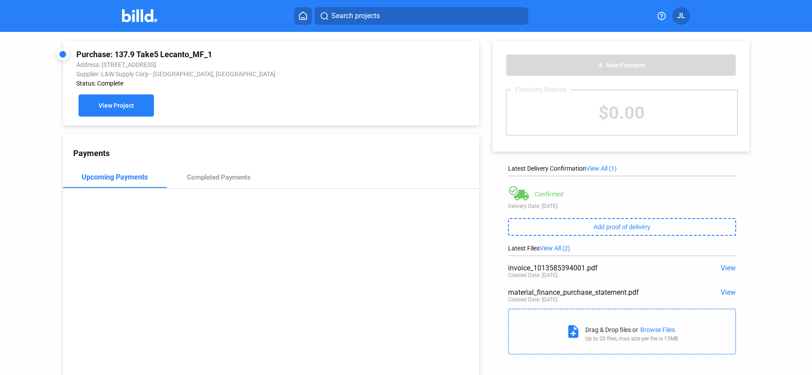
click at [106, 103] on span "View Project" at bounding box center [116, 106] width 35 height 7
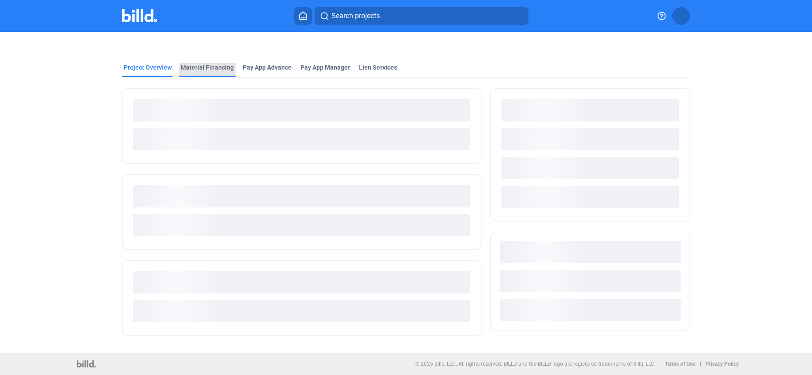
click at [206, 64] on div "Material Financing" at bounding box center [207, 67] width 53 height 9
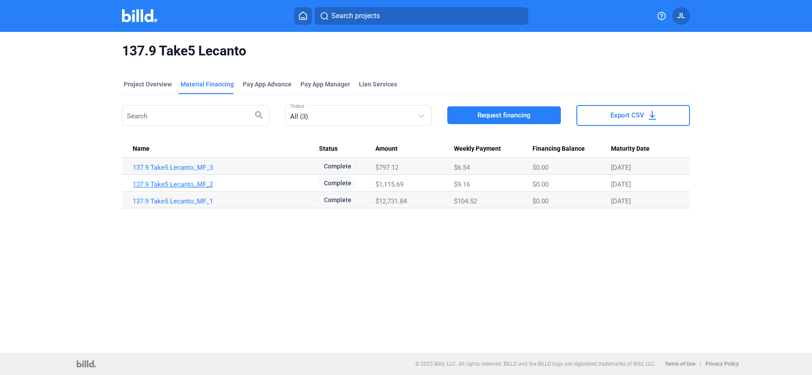
click at [201, 188] on link "137.9 Take5 Lecanto_MF_2" at bounding box center [226, 185] width 186 height 8
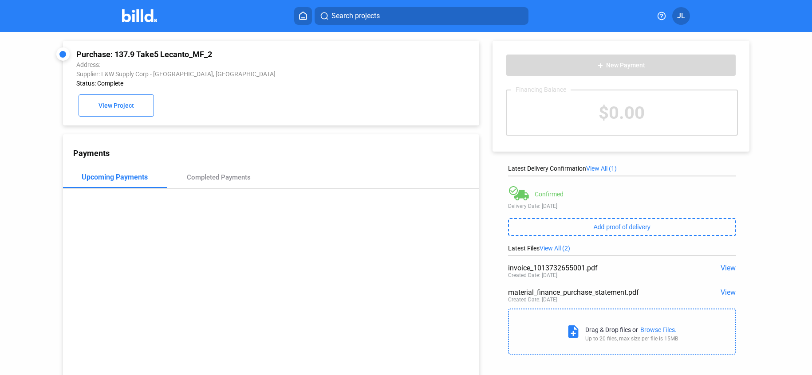
click at [726, 268] on span "View" at bounding box center [728, 268] width 15 height 8
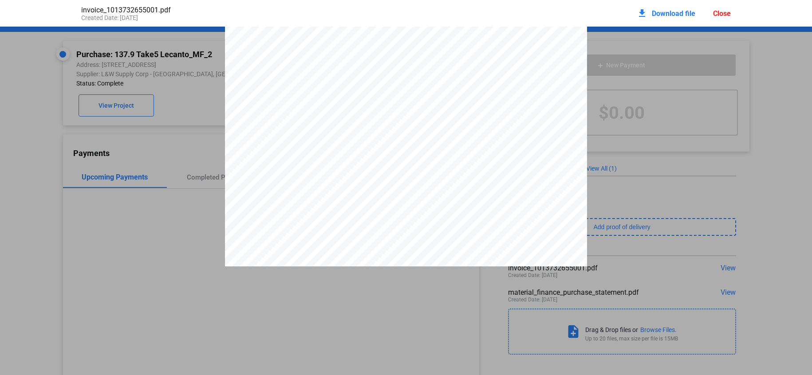
scroll to position [237, 0]
drag, startPoint x: 728, startPoint y: 14, endPoint x: 715, endPoint y: 23, distance: 15.6
click at [728, 14] on div "Close" at bounding box center [722, 13] width 18 height 8
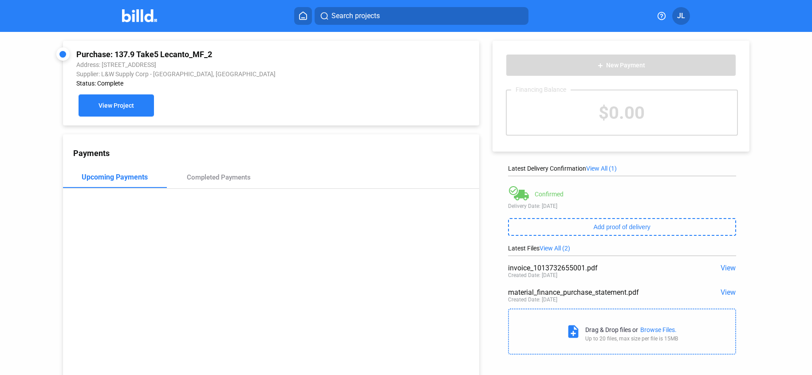
click at [95, 108] on button "View Project" at bounding box center [116, 106] width 75 height 22
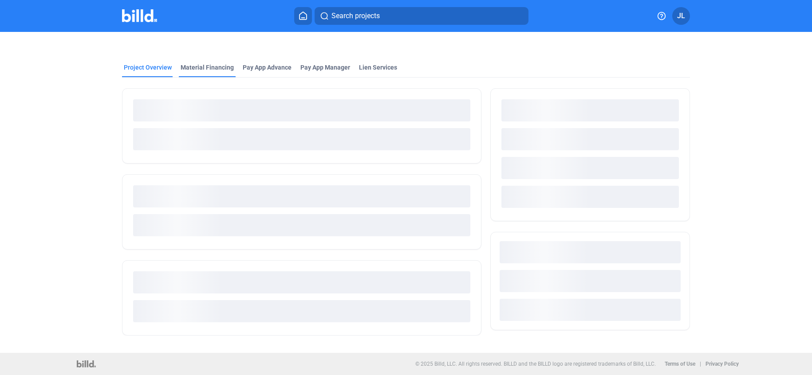
click at [212, 70] on div "Material Financing" at bounding box center [207, 67] width 53 height 9
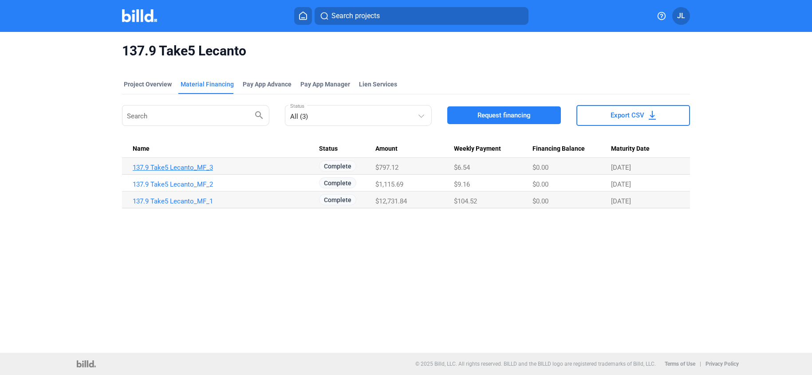
click at [163, 167] on link "137.9 Take5 Lecanto_MF_3" at bounding box center [226, 168] width 186 height 8
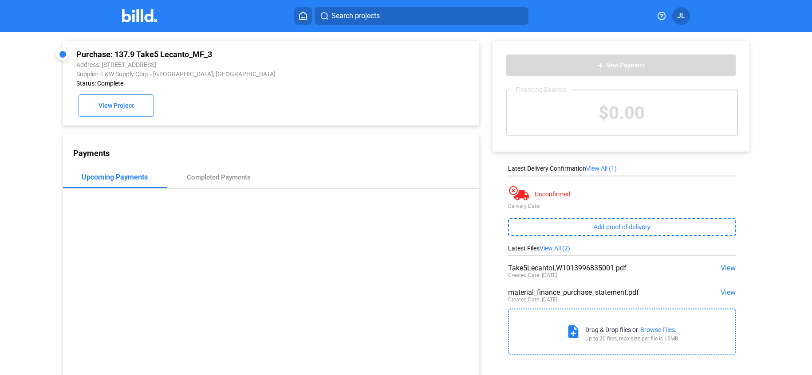
click at [729, 268] on span "View" at bounding box center [728, 268] width 15 height 8
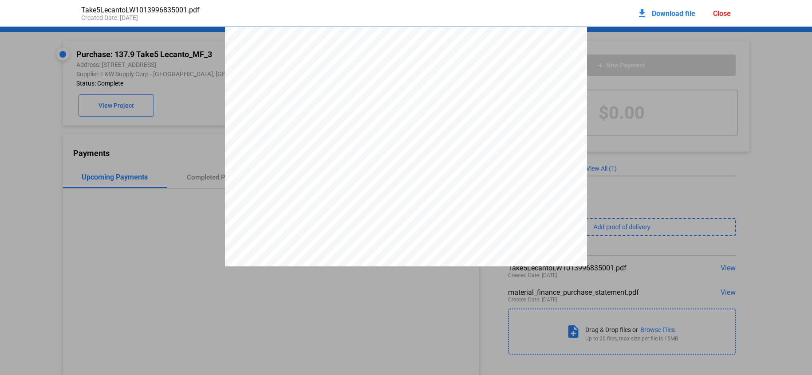
scroll to position [4, 0]
click at [707, 14] on div "download Download file Close" at bounding box center [684, 14] width 94 height 20
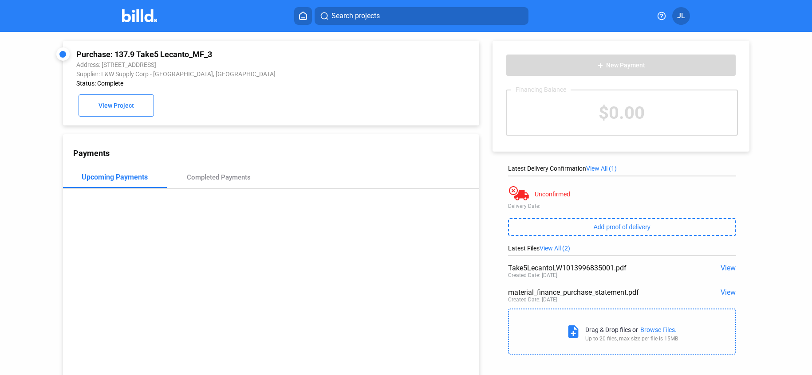
click at [147, 20] on img at bounding box center [139, 15] width 35 height 13
